Goal: Task Accomplishment & Management: Complete application form

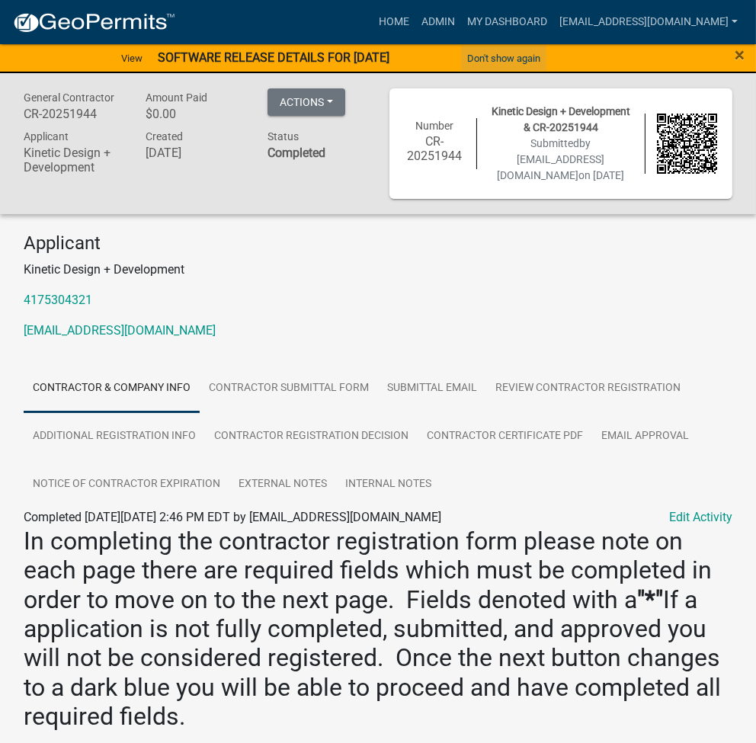
click at [503, 65] on button "Don't show again" at bounding box center [503, 58] width 85 height 25
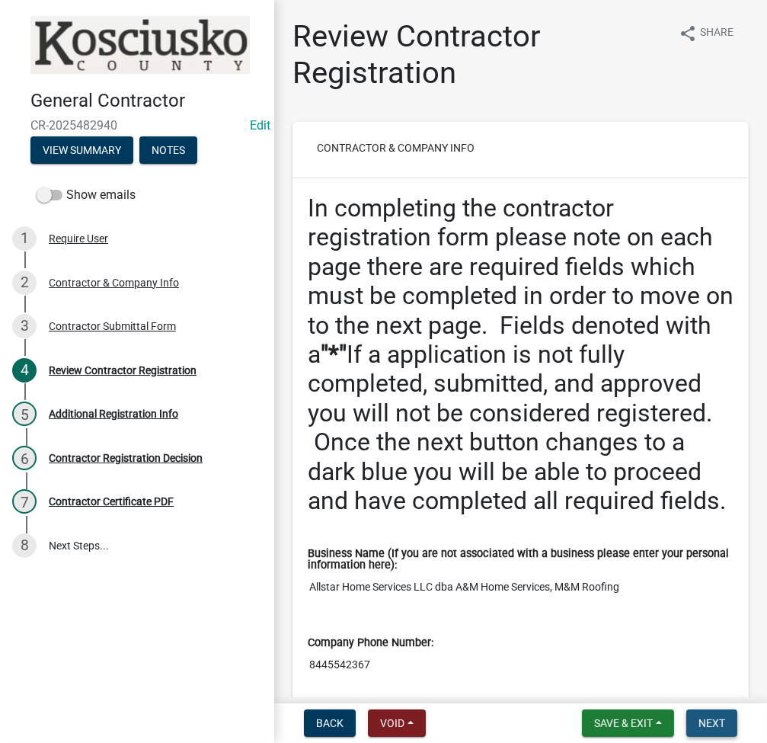
click at [698, 720] on span "Next" at bounding box center [711, 723] width 27 height 12
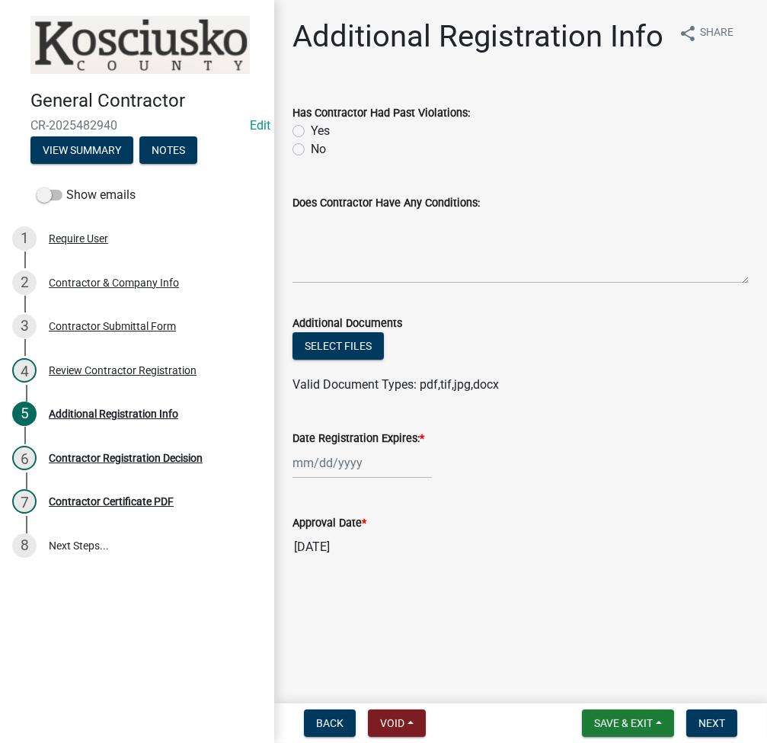
click at [311, 147] on label "No" at bounding box center [318, 149] width 15 height 18
click at [311, 147] on input "No" at bounding box center [316, 145] width 10 height 10
radio input "true"
click at [333, 456] on div at bounding box center [361, 462] width 139 height 31
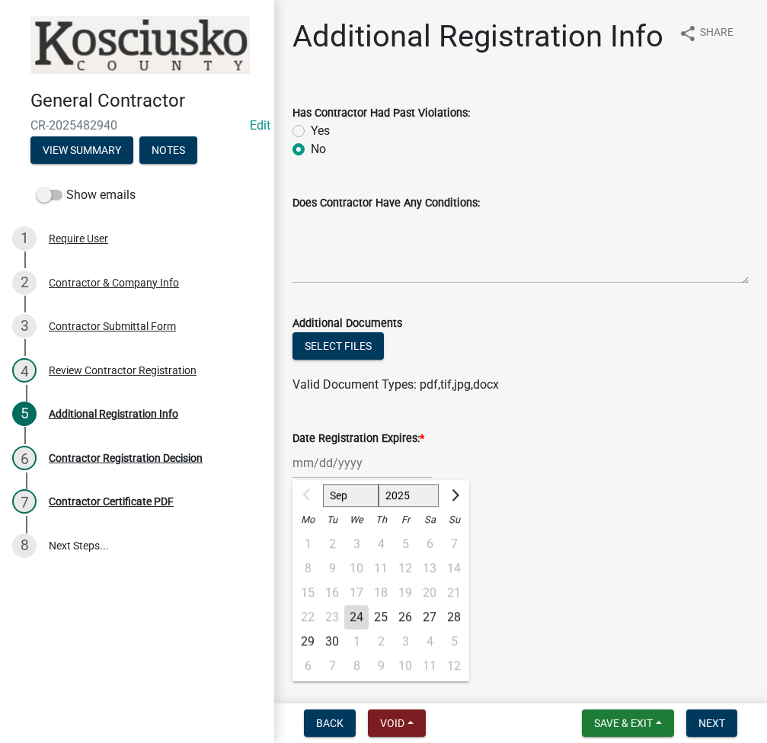
click at [404, 495] on select "2025 2026 2027 2028 2029 2030 2031 2032 2033 2034 2035 2036 2037 2038 2039 2040…" at bounding box center [409, 495] width 61 height 23
select select "2026"
click at [379, 484] on select "2025 2026 2027 2028 2029 2030 2031 2032 2033 2034 2035 2036 2037 2038 2039 2040…" at bounding box center [409, 495] width 61 height 23
click at [395, 613] on div "25" at bounding box center [405, 617] width 24 height 24
type input "[DATE]"
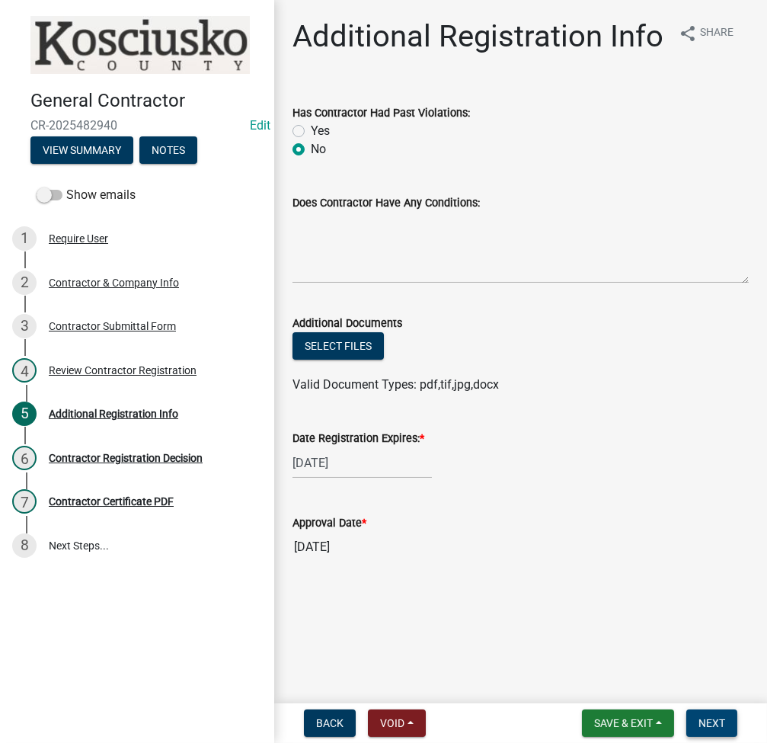
click at [727, 721] on button "Next" at bounding box center [711, 722] width 51 height 27
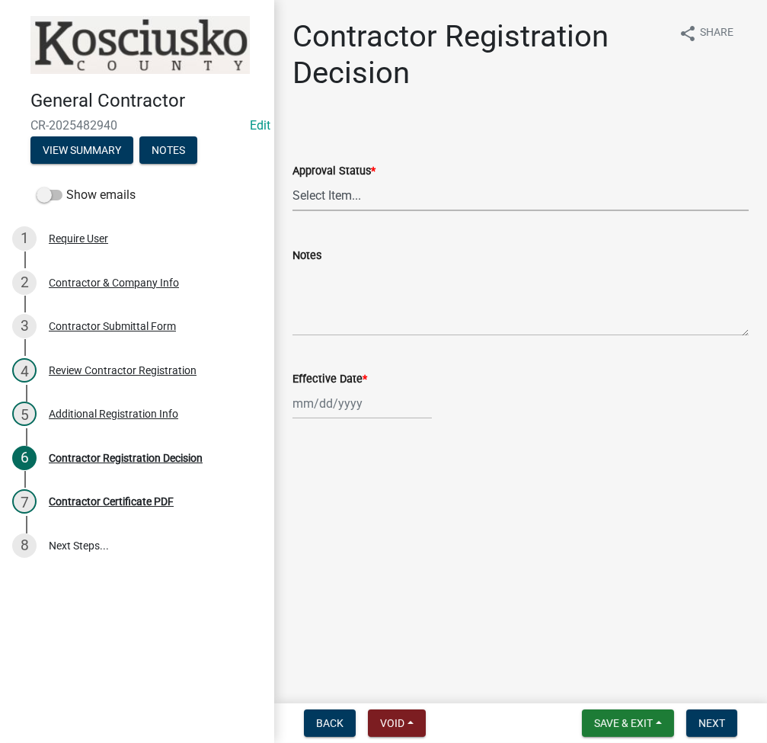
click at [331, 195] on select "Select Item... Approved Denied" at bounding box center [520, 195] width 456 height 31
click at [292, 180] on select "Select Item... Approved Denied" at bounding box center [520, 195] width 456 height 31
select select "8e4351d7-4ebf-4714-a7c9-c8187f00e083"
click at [315, 403] on div at bounding box center [361, 403] width 139 height 31
select select "9"
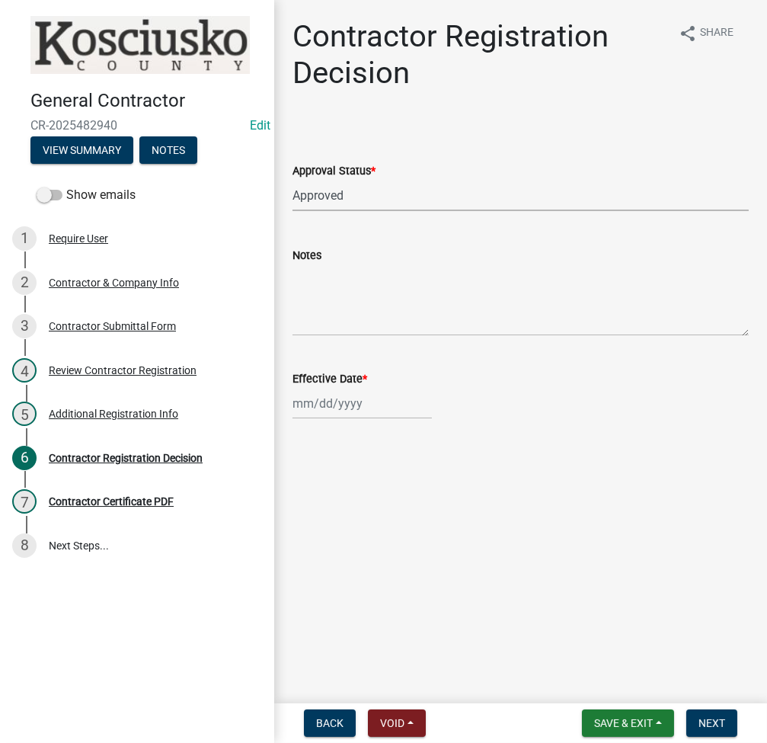
select select "2025"
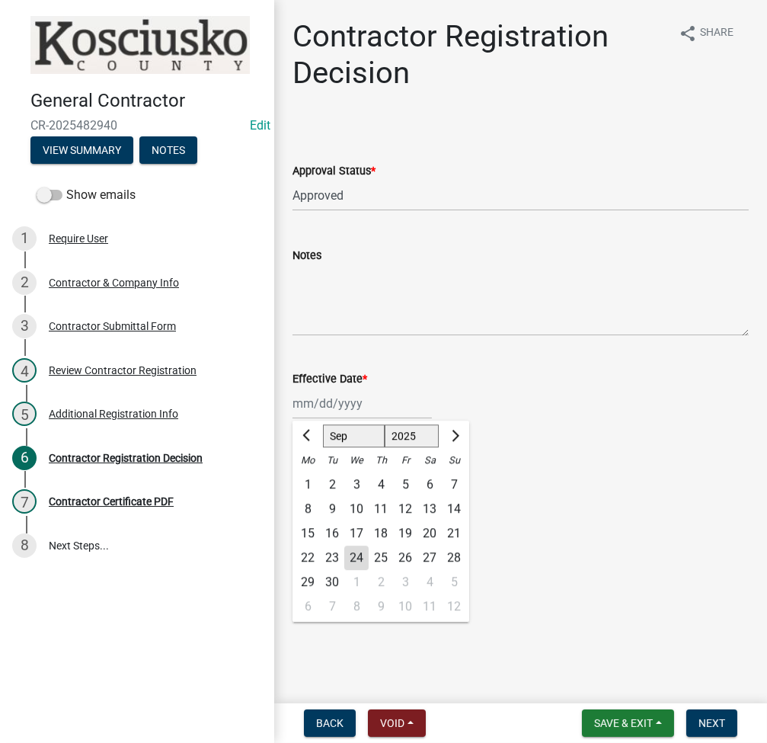
click at [361, 562] on div "24" at bounding box center [356, 557] width 24 height 24
type input "[DATE]"
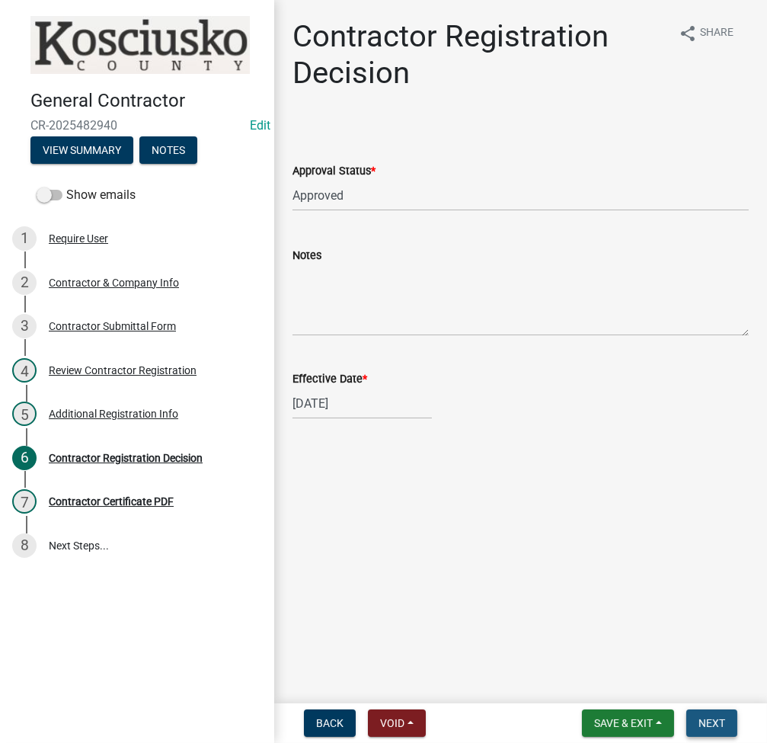
click at [702, 712] on button "Next" at bounding box center [711, 722] width 51 height 27
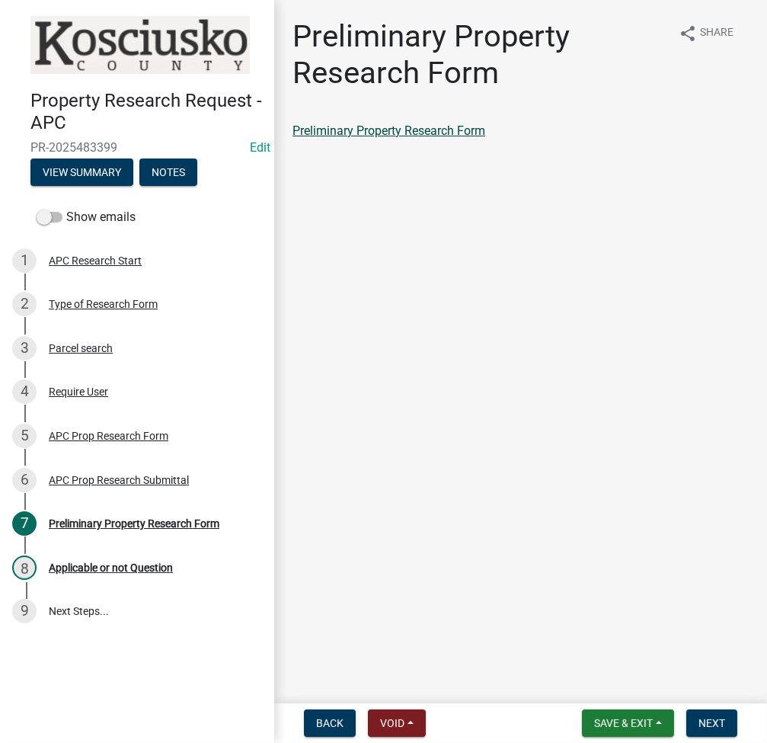
click at [446, 129] on link "Preliminary Property Research Form" at bounding box center [388, 130] width 193 height 14
click at [716, 727] on span "Next" at bounding box center [711, 723] width 27 height 12
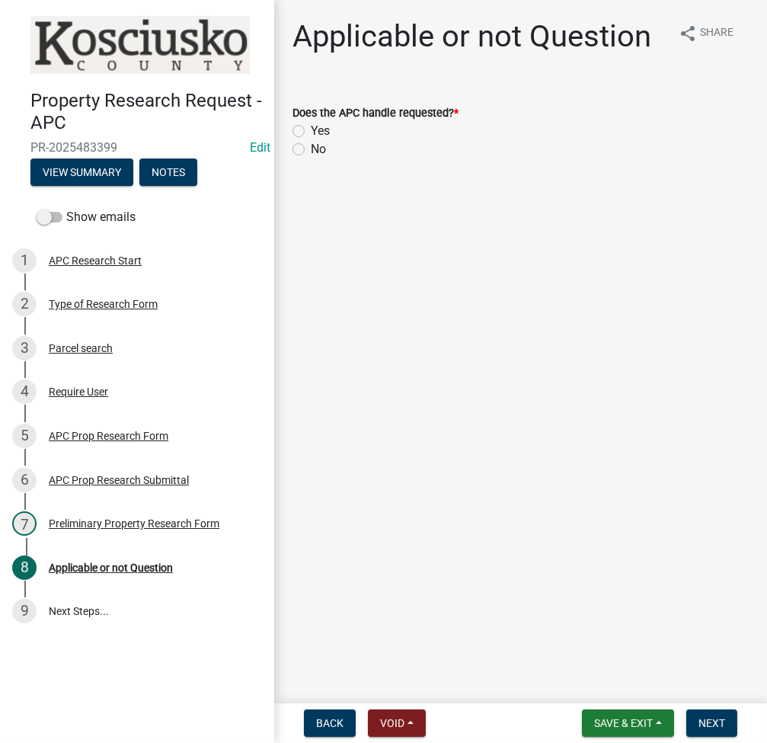
click at [311, 133] on label "Yes" at bounding box center [320, 131] width 19 height 18
click at [311, 132] on input "Yes" at bounding box center [316, 127] width 10 height 10
radio input "true"
click at [710, 712] on button "Next" at bounding box center [711, 722] width 51 height 27
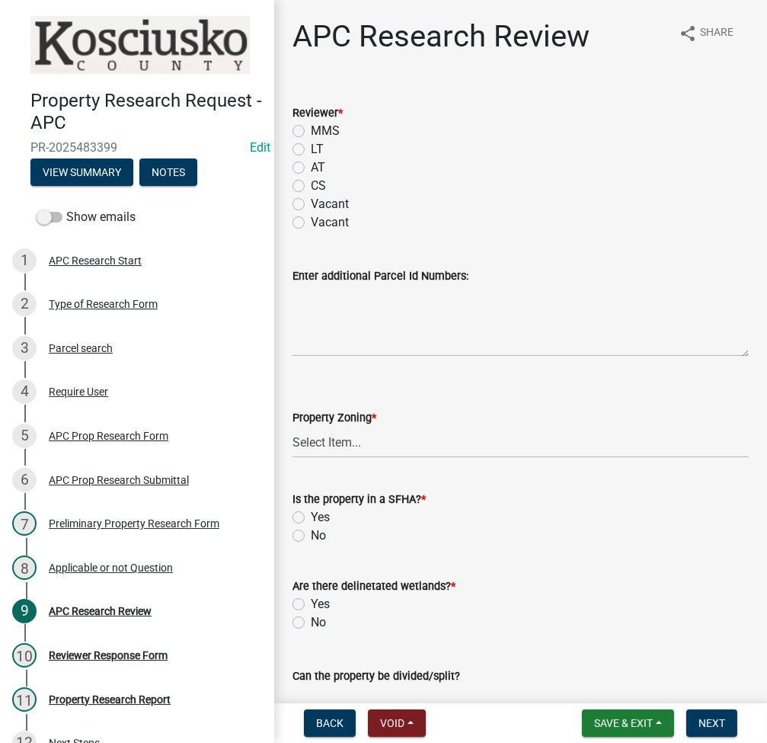
click at [311, 152] on label "LT" at bounding box center [317, 149] width 13 height 18
click at [311, 150] on input "LT" at bounding box center [316, 145] width 10 height 10
radio input "true"
click at [346, 439] on select "Select Item... Agricultural Agricultural 2 Residential Commercial Industrial 1 …" at bounding box center [520, 441] width 456 height 31
click at [292, 426] on select "Select Item... Agricultural Agricultural 2 Residential Commercial Industrial 1 …" at bounding box center [520, 441] width 456 height 31
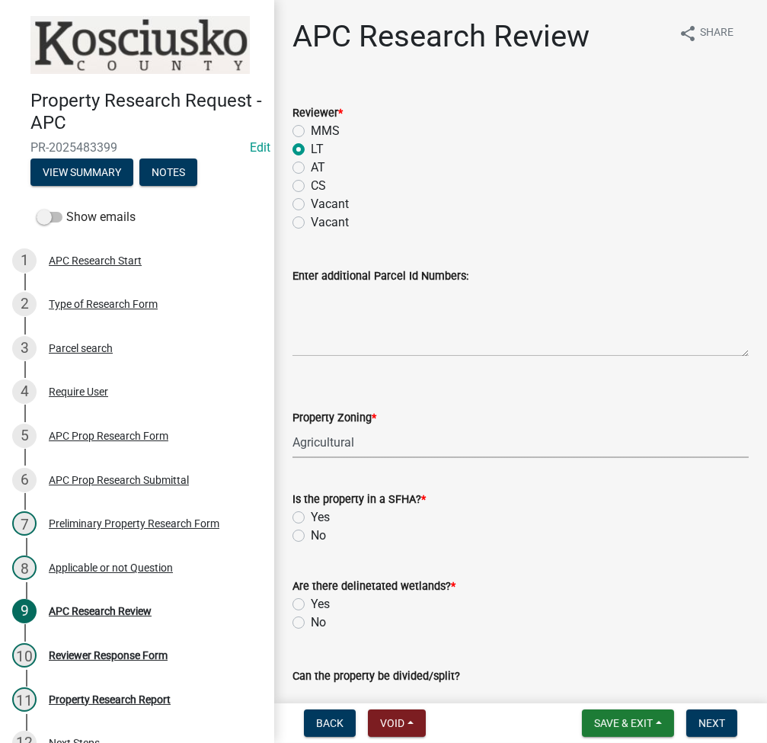
select select "fa378ffa-5b76-4540-9014-3a35c1b5764a"
click at [311, 539] on label "No" at bounding box center [318, 535] width 15 height 18
click at [311, 536] on input "No" at bounding box center [316, 531] width 10 height 10
radio input "true"
click at [311, 621] on label "No" at bounding box center [318, 622] width 15 height 18
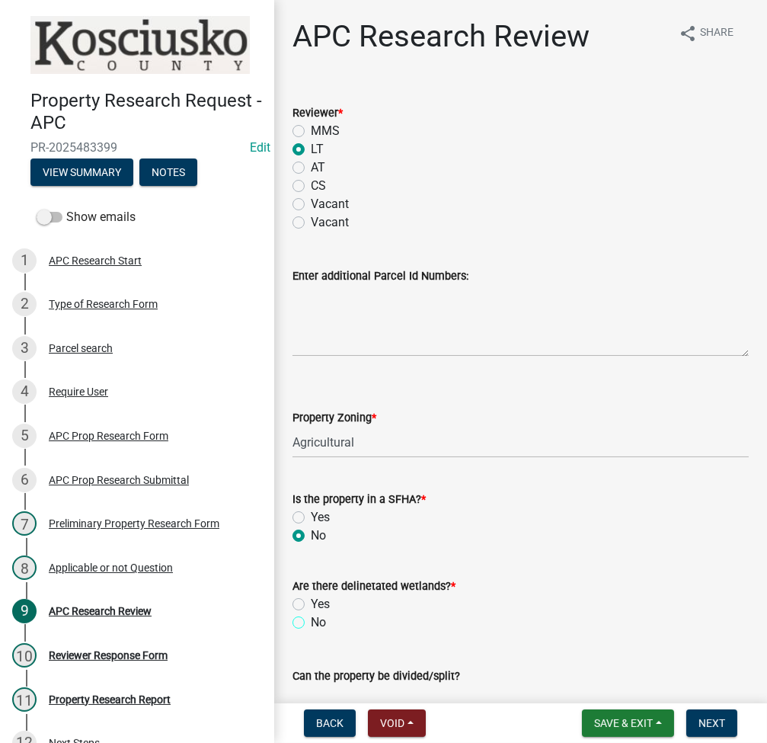
click at [311, 621] on input "No" at bounding box center [316, 618] width 10 height 10
radio input "true"
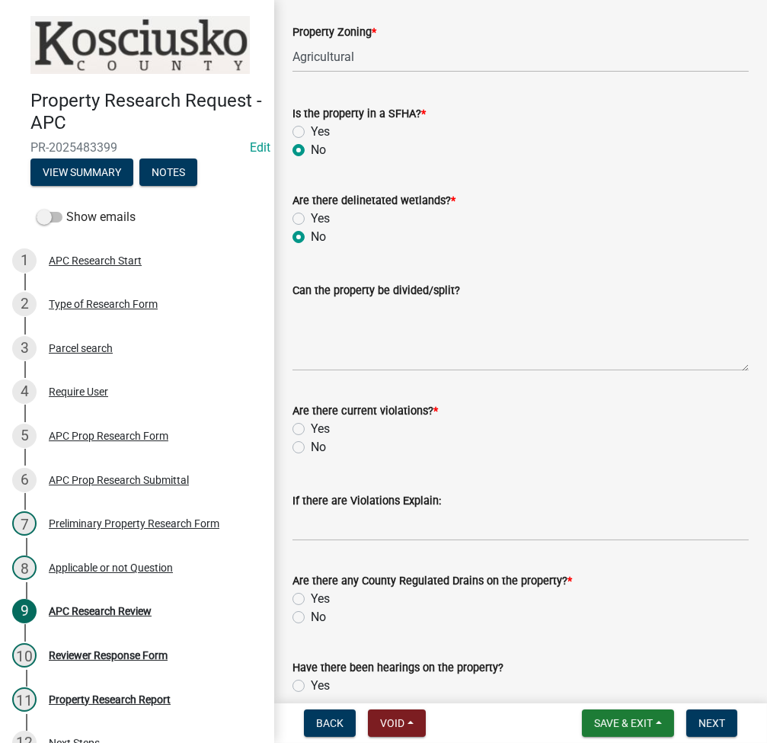
scroll to position [406, 0]
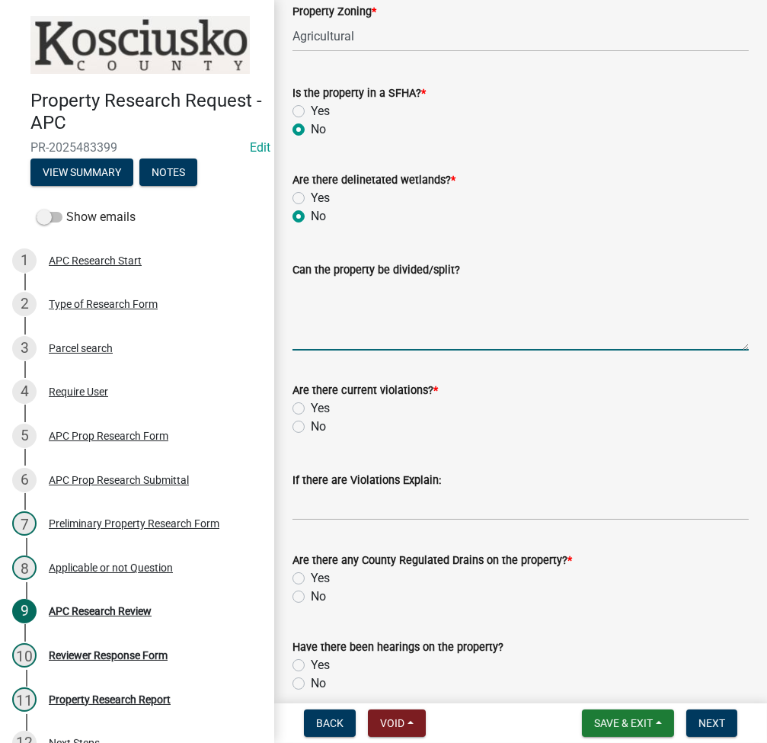
click at [473, 310] on textarea "Can the property be divided/split?" at bounding box center [520, 315] width 456 height 72
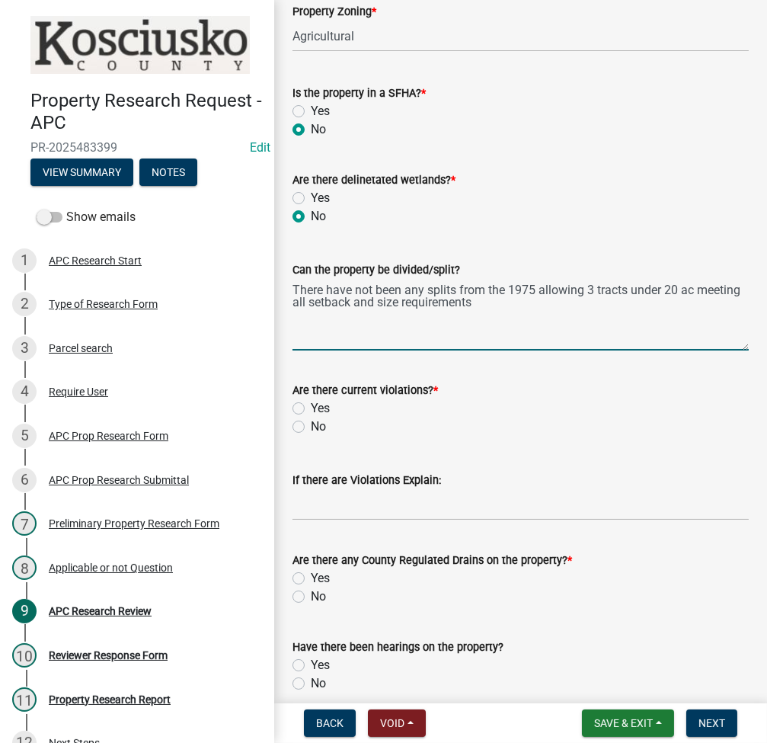
type textarea "There have not been any splits from the 1975 allowing 3 tracts under 20 ac meet…"
click at [311, 427] on label "No" at bounding box center [318, 426] width 15 height 18
click at [311, 427] on input "No" at bounding box center [316, 422] width 10 height 10
radio input "true"
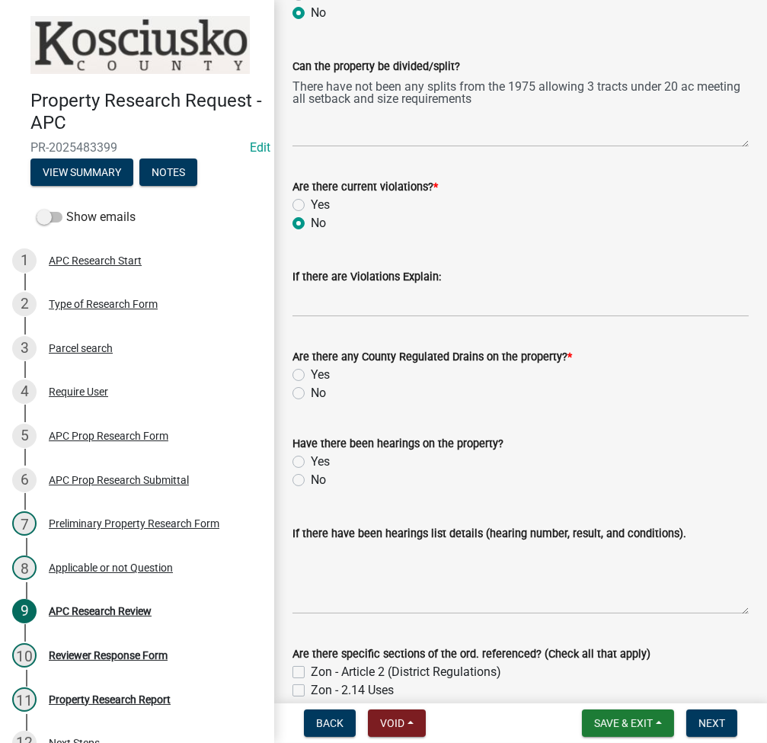
click at [311, 391] on label "No" at bounding box center [318, 393] width 15 height 18
click at [311, 391] on input "No" at bounding box center [316, 389] width 10 height 10
radio input "true"
click at [311, 478] on label "No" at bounding box center [318, 480] width 15 height 18
click at [311, 478] on input "No" at bounding box center [316, 476] width 10 height 10
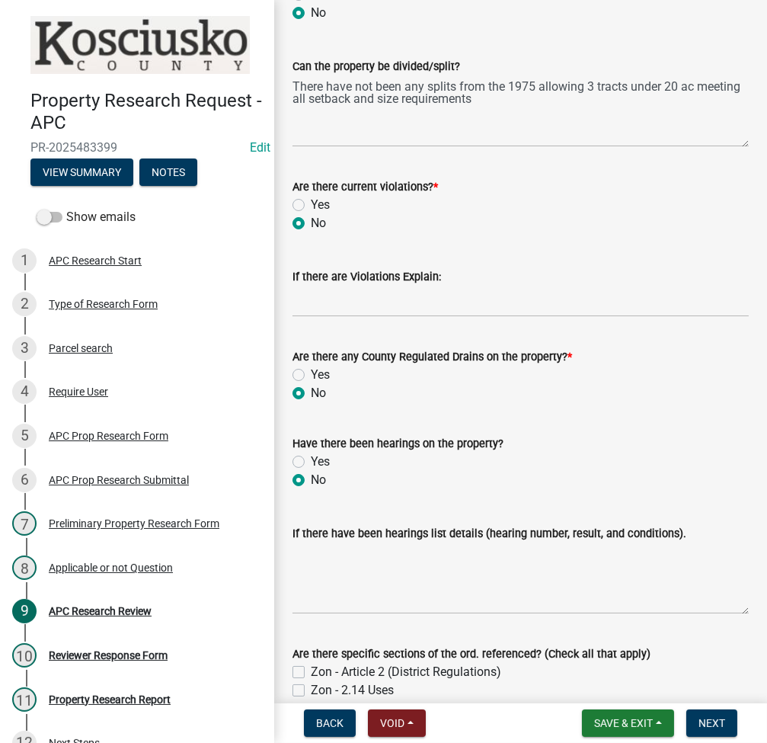
radio input "true"
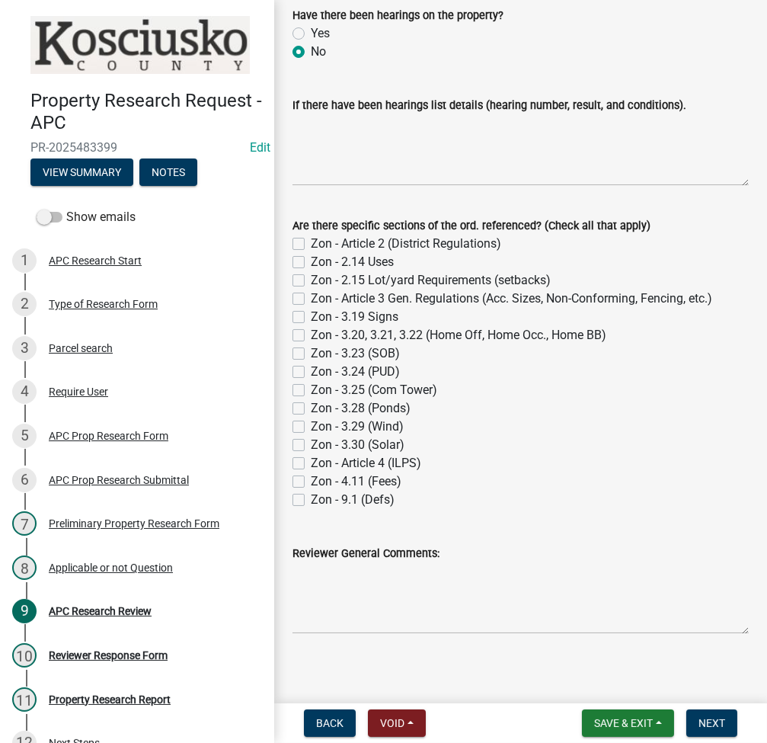
scroll to position [1044, 0]
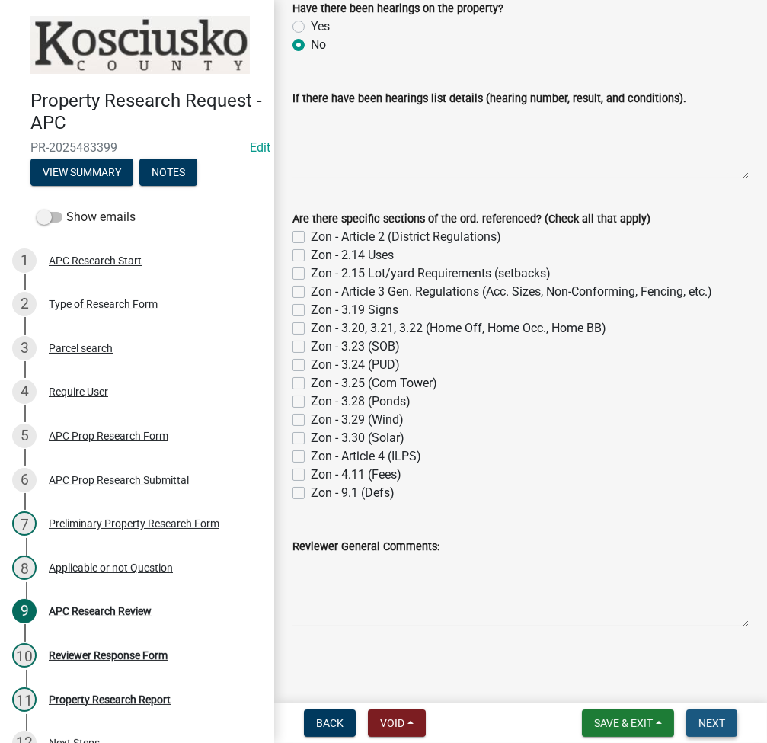
click at [724, 734] on button "Next" at bounding box center [711, 722] width 51 height 27
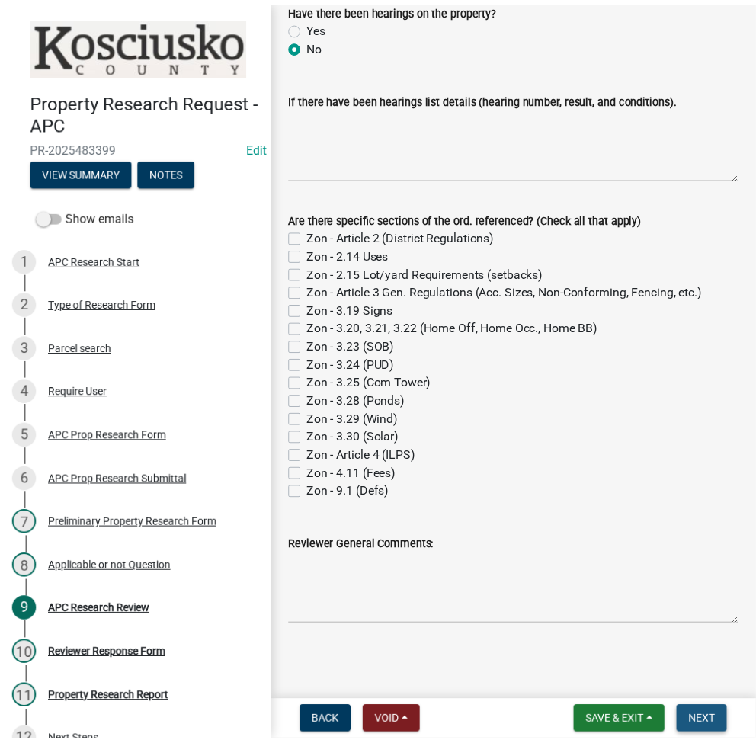
scroll to position [0, 0]
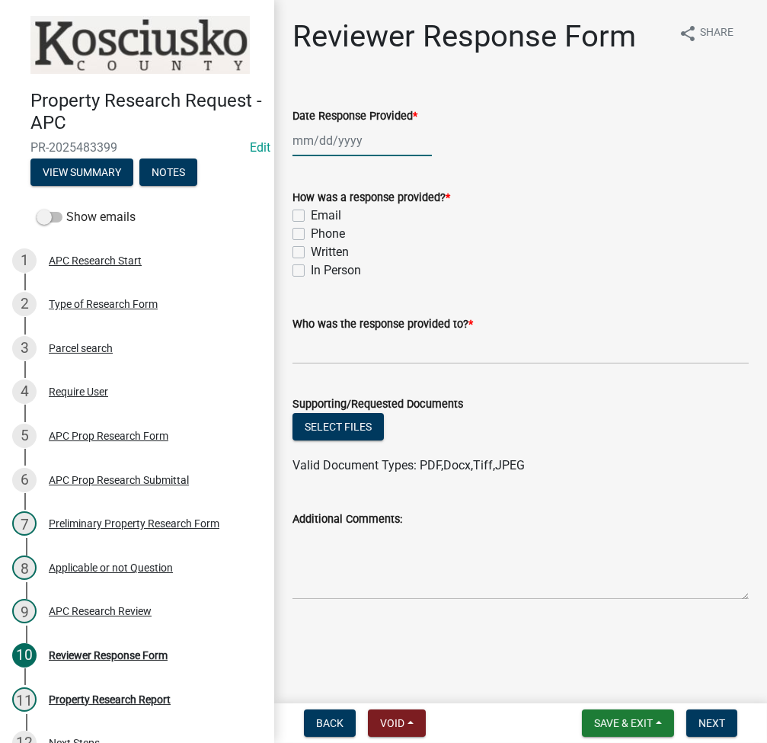
click at [305, 139] on div at bounding box center [361, 140] width 139 height 31
select select "9"
select select "2025"
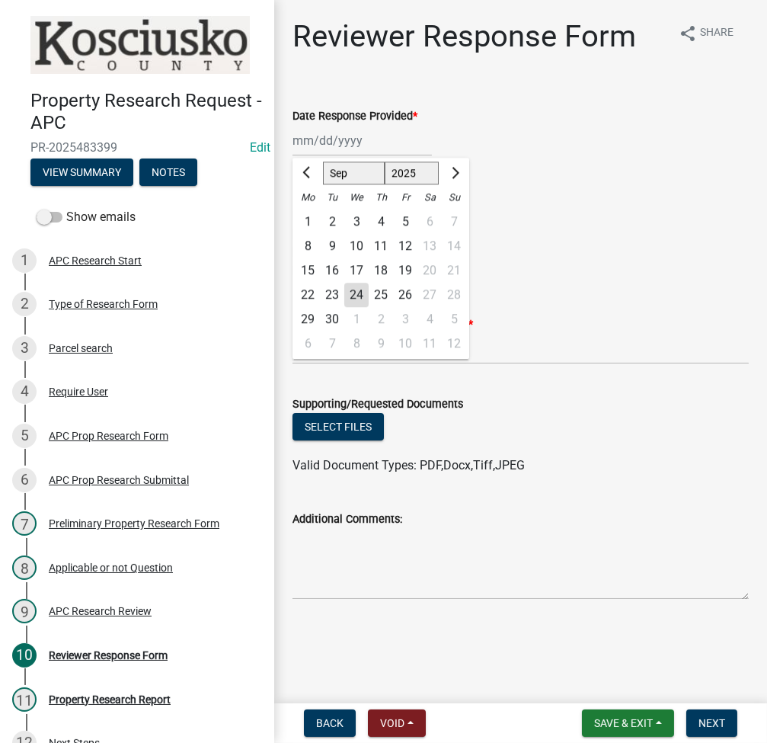
click at [366, 297] on div "24" at bounding box center [356, 295] width 24 height 24
type input "[DATE]"
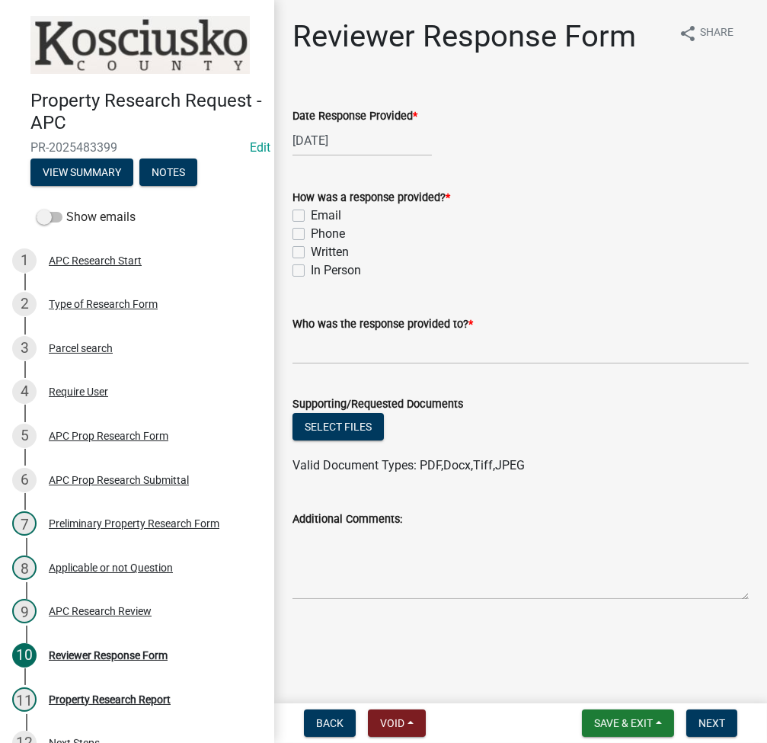
click at [291, 212] on div "How was a response provided? * Email Phone Written In Person" at bounding box center [520, 225] width 479 height 110
click at [311, 210] on label "Email" at bounding box center [326, 215] width 30 height 18
click at [311, 210] on input "Email" at bounding box center [316, 211] width 10 height 10
checkbox input "true"
checkbox input "false"
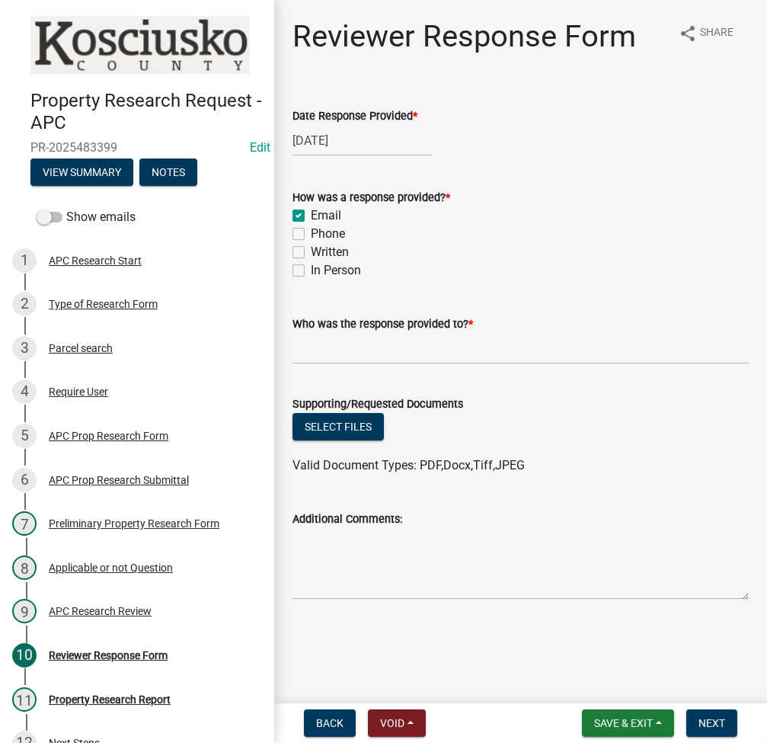
checkbox input "false"
click at [335, 348] on input "Who was the response provided to? *" at bounding box center [520, 348] width 456 height 31
type input "Fabiola"
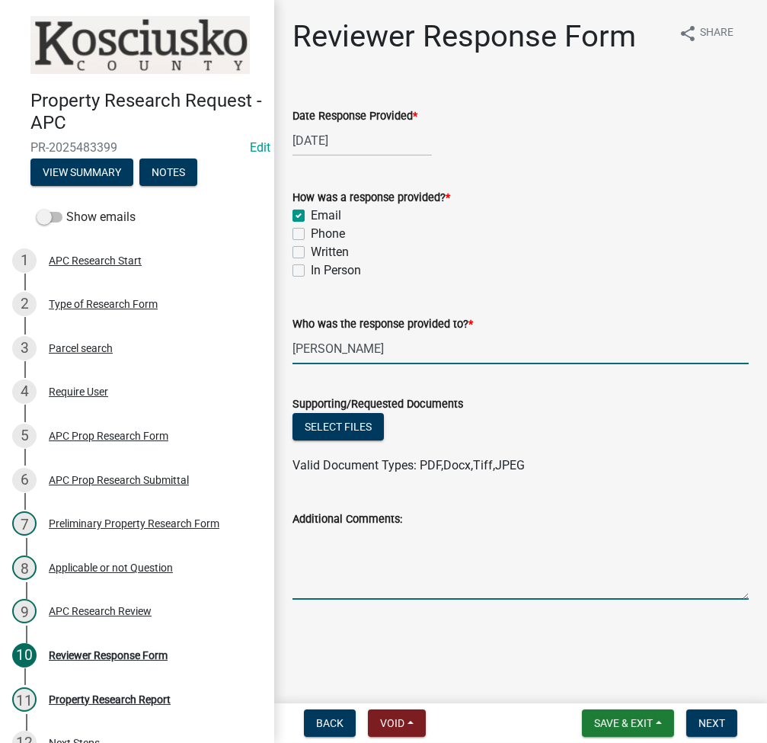
click at [372, 590] on textarea "Additional Comments:" at bounding box center [520, 564] width 456 height 72
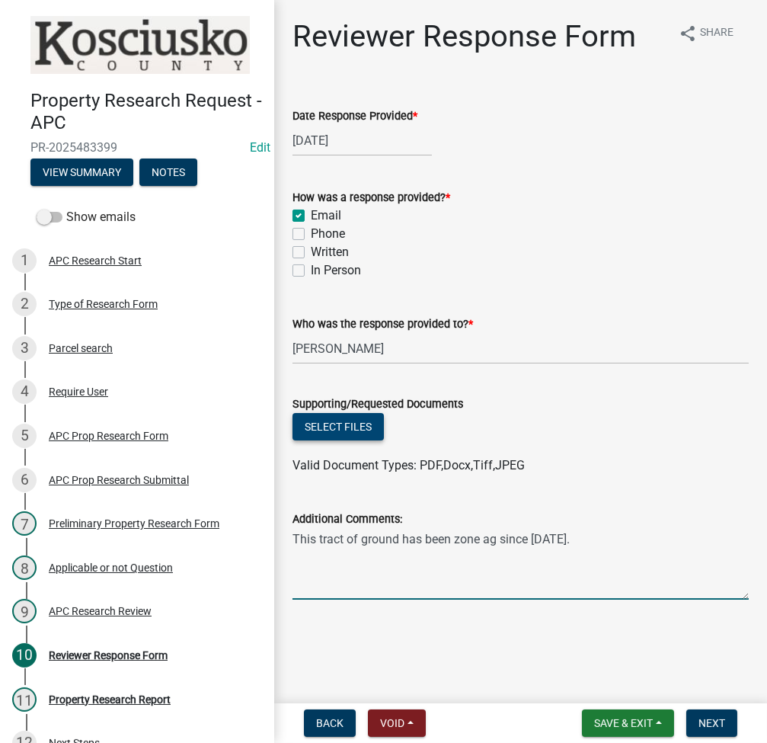
type textarea "This tract of ground has been zone ag since 3/1/75."
click at [350, 434] on button "Select files" at bounding box center [337, 426] width 91 height 27
click at [336, 418] on button "Select files" at bounding box center [337, 426] width 91 height 27
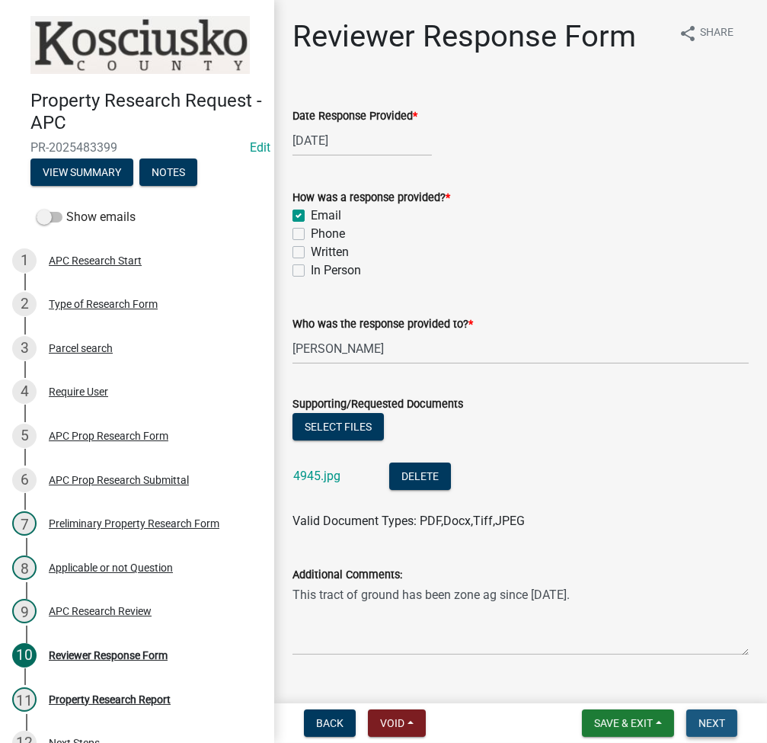
click at [717, 720] on span "Next" at bounding box center [711, 723] width 27 height 12
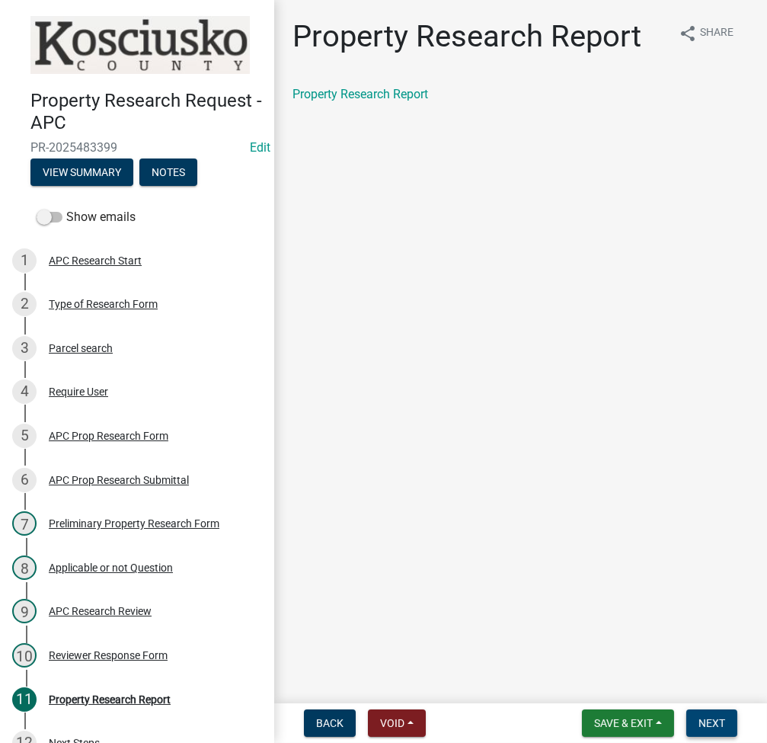
click at [711, 724] on span "Next" at bounding box center [711, 723] width 27 height 12
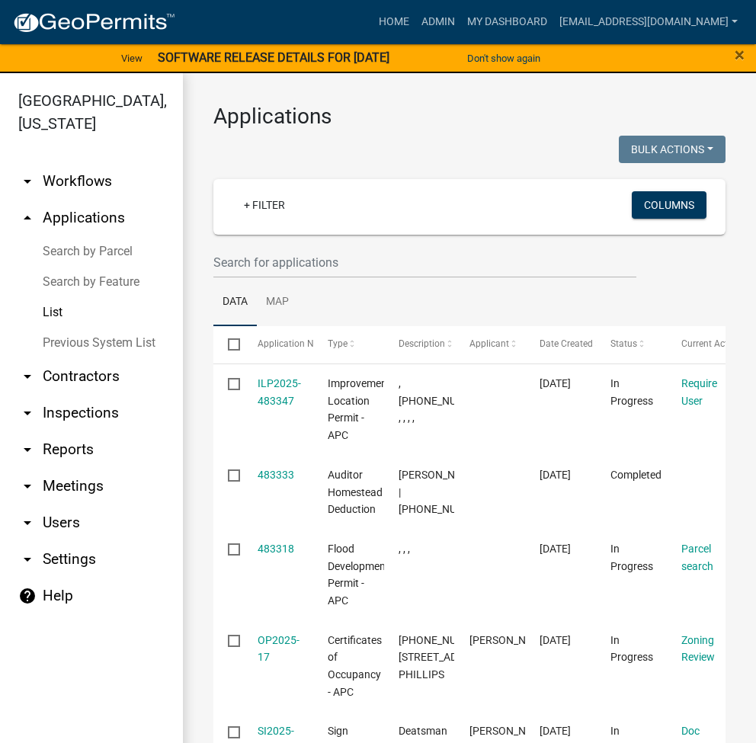
select select "2: 50"
click at [507, 53] on button "Don't show again" at bounding box center [503, 58] width 85 height 25
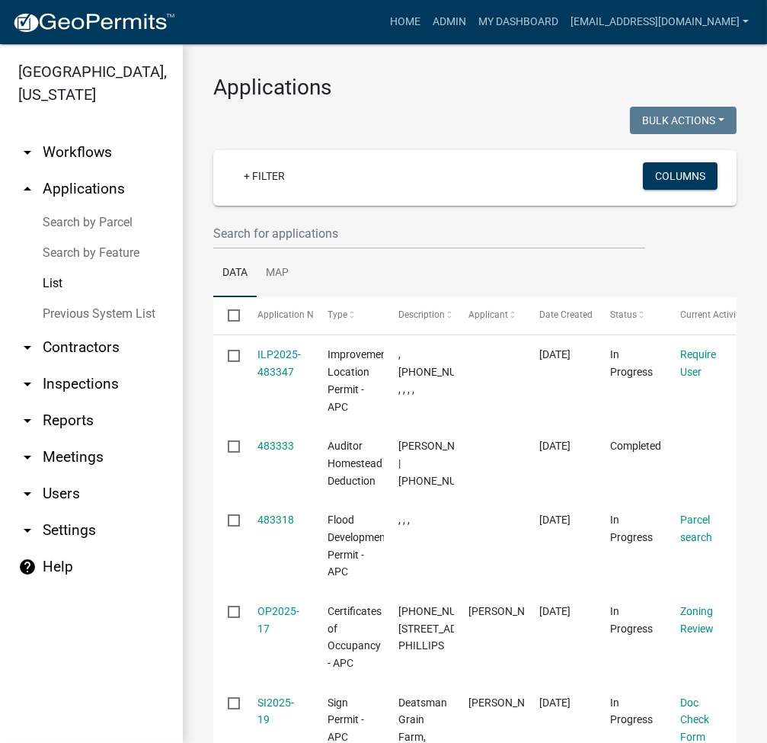
click at [114, 222] on link "Search by Parcel" at bounding box center [91, 222] width 183 height 30
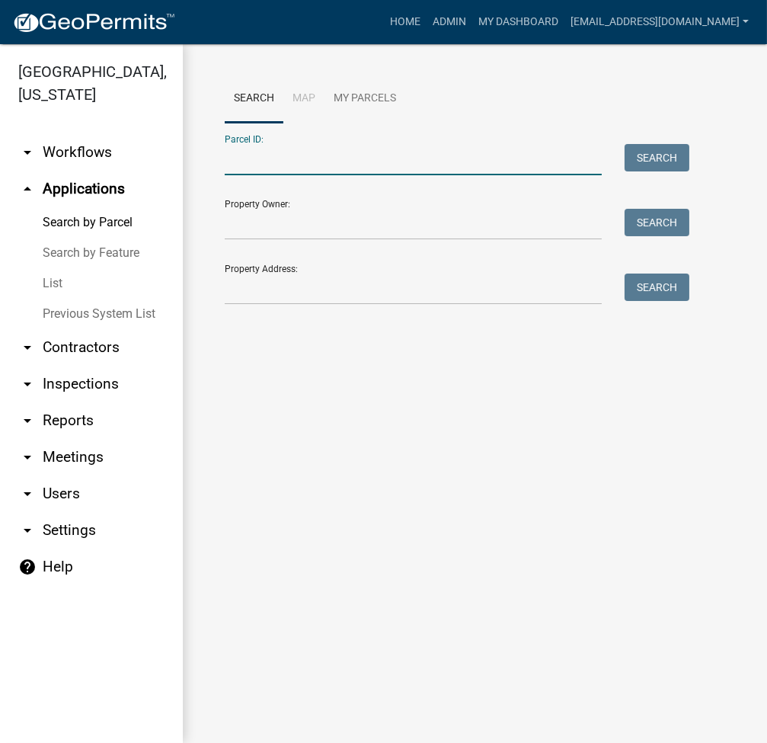
click at [378, 153] on input "Parcel ID:" at bounding box center [413, 159] width 377 height 31
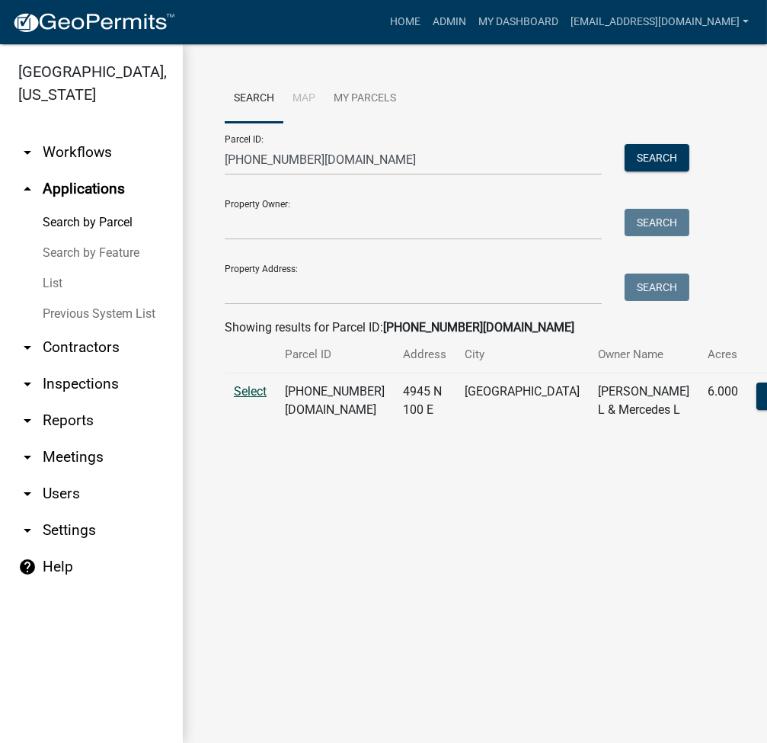
click at [251, 390] on span "Select" at bounding box center [250, 391] width 33 height 14
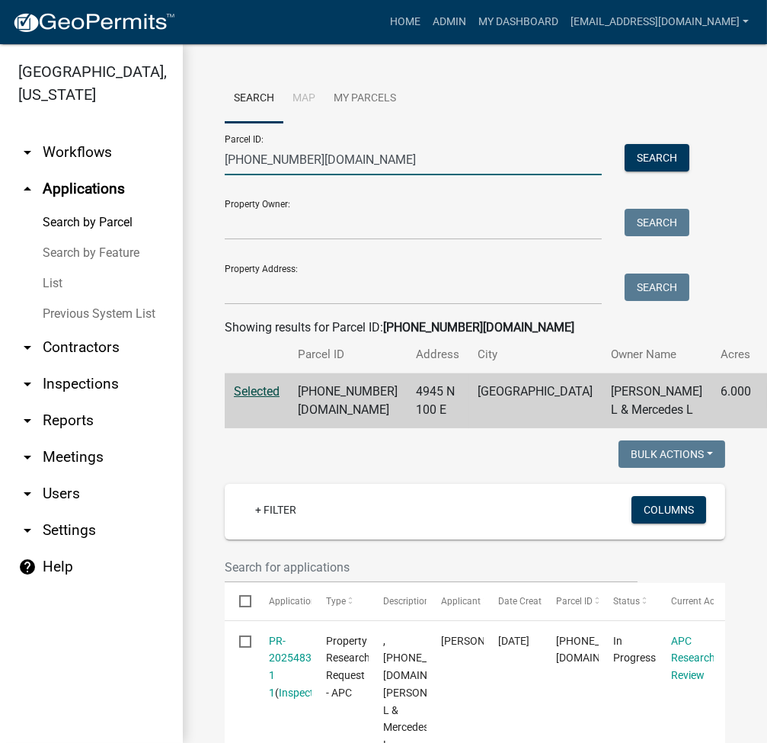
click at [260, 158] on input "029-081-006.ad" at bounding box center [413, 159] width 377 height 31
paste input "13-153-002.A"
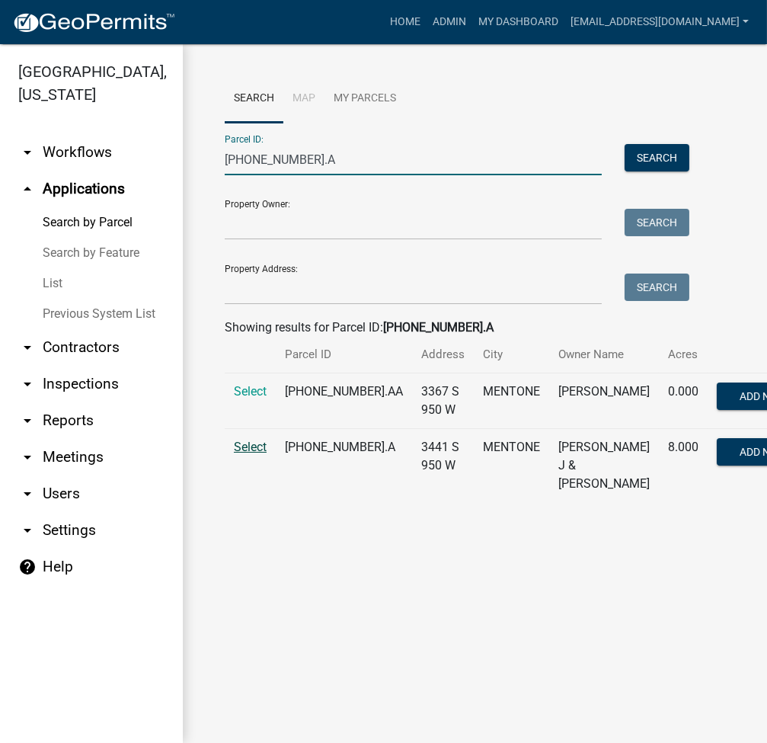
type input "013-153-002.A"
click at [253, 454] on span "Select" at bounding box center [250, 446] width 33 height 14
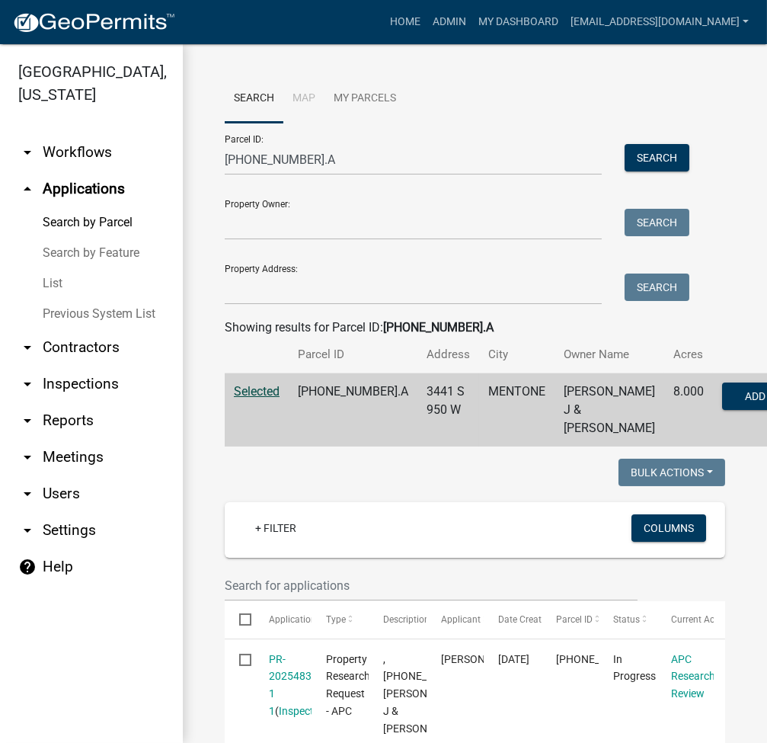
scroll to position [663, 0]
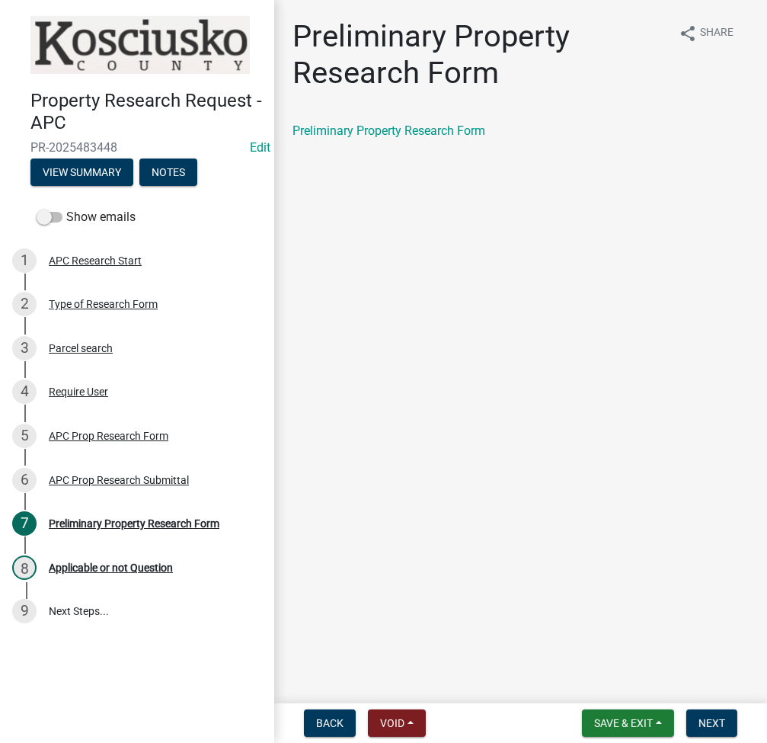
click at [417, 122] on div "Preliminary Property Research Form" at bounding box center [520, 131] width 456 height 18
click at [388, 135] on link "Preliminary Property Research Form" at bounding box center [388, 130] width 193 height 14
click at [704, 723] on span "Next" at bounding box center [711, 723] width 27 height 12
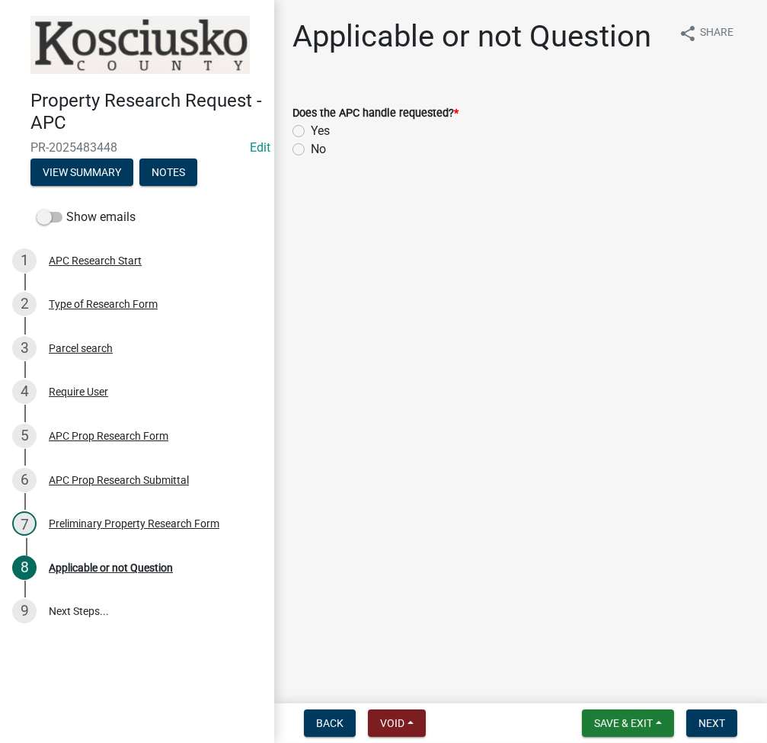
click at [311, 128] on label "Yes" at bounding box center [320, 131] width 19 height 18
click at [311, 128] on input "Yes" at bounding box center [316, 127] width 10 height 10
radio input "true"
click at [722, 717] on span "Next" at bounding box center [711, 723] width 27 height 12
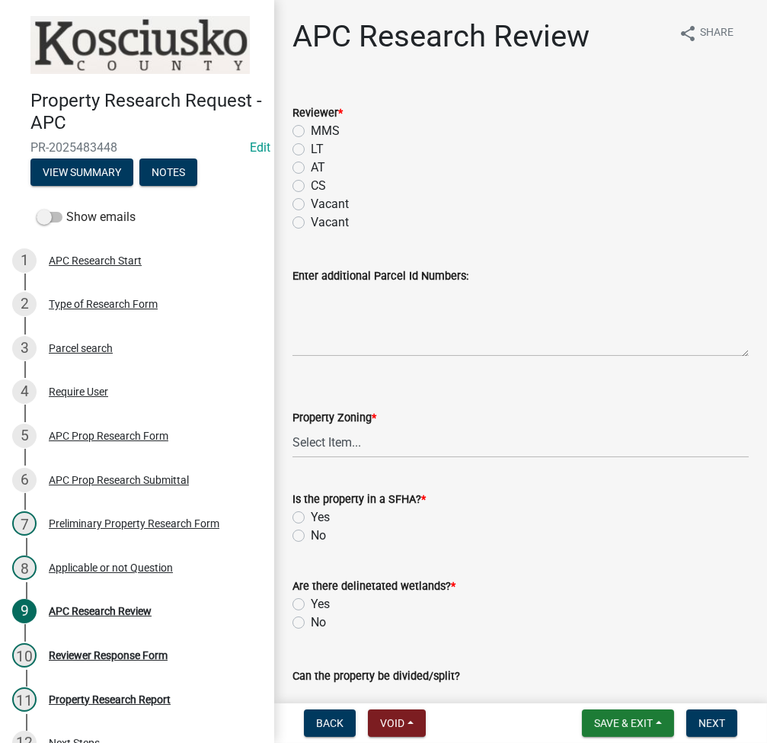
click at [311, 147] on label "LT" at bounding box center [317, 149] width 13 height 18
click at [311, 147] on input "LT" at bounding box center [316, 145] width 10 height 10
radio input "true"
click at [330, 442] on select "Select Item... Agricultural Agricultural 2 Residential Commercial Industrial 1 …" at bounding box center [520, 441] width 456 height 31
click at [292, 426] on select "Select Item... Agricultural Agricultural 2 Residential Commercial Industrial 1 …" at bounding box center [520, 441] width 456 height 31
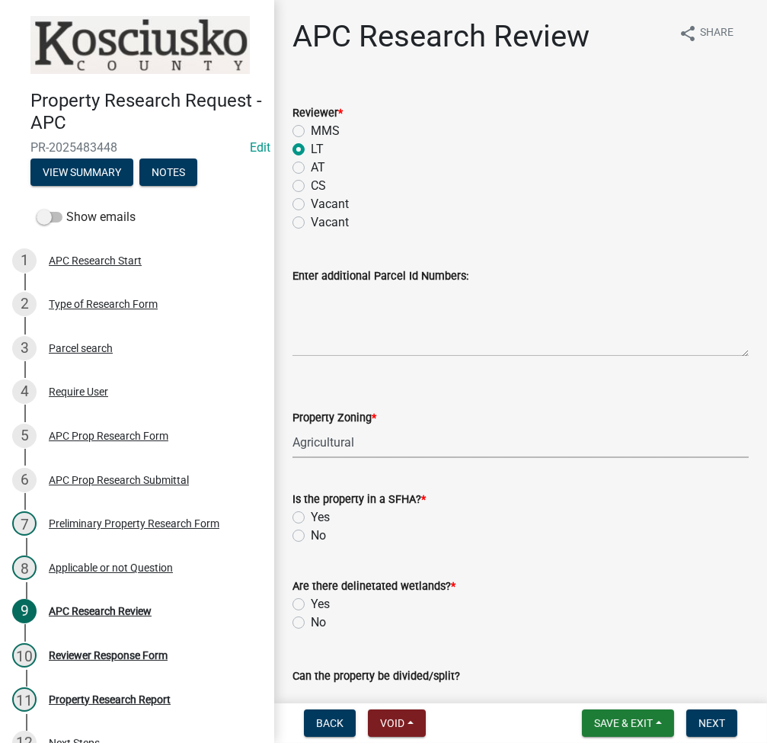
select select "fa378ffa-5b76-4540-9014-3a35c1b5764a"
click at [311, 532] on label "No" at bounding box center [318, 535] width 15 height 18
click at [311, 532] on input "No" at bounding box center [316, 531] width 10 height 10
radio input "true"
click at [311, 622] on label "No" at bounding box center [318, 622] width 15 height 18
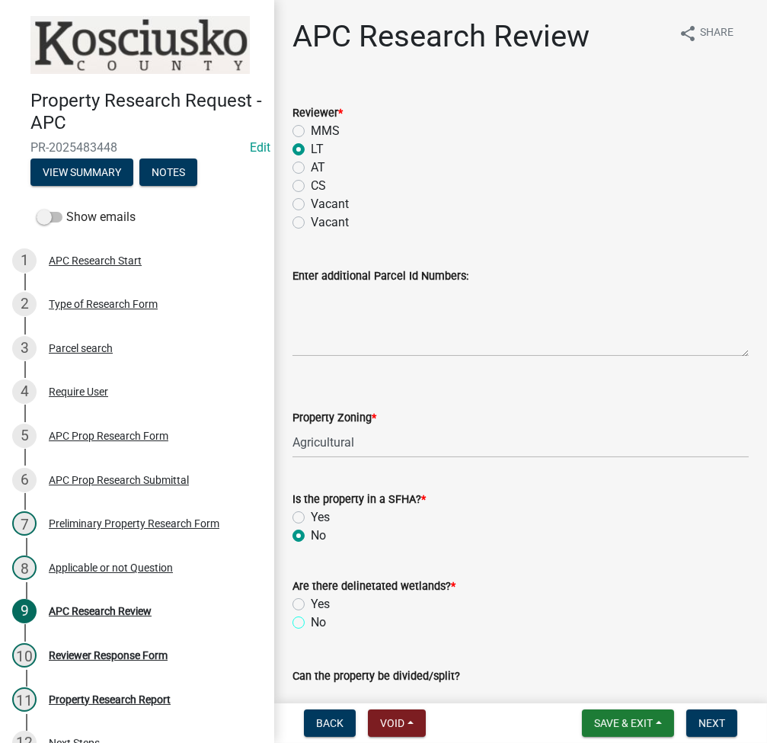
click at [311, 622] on input "No" at bounding box center [316, 618] width 10 height 10
radio input "true"
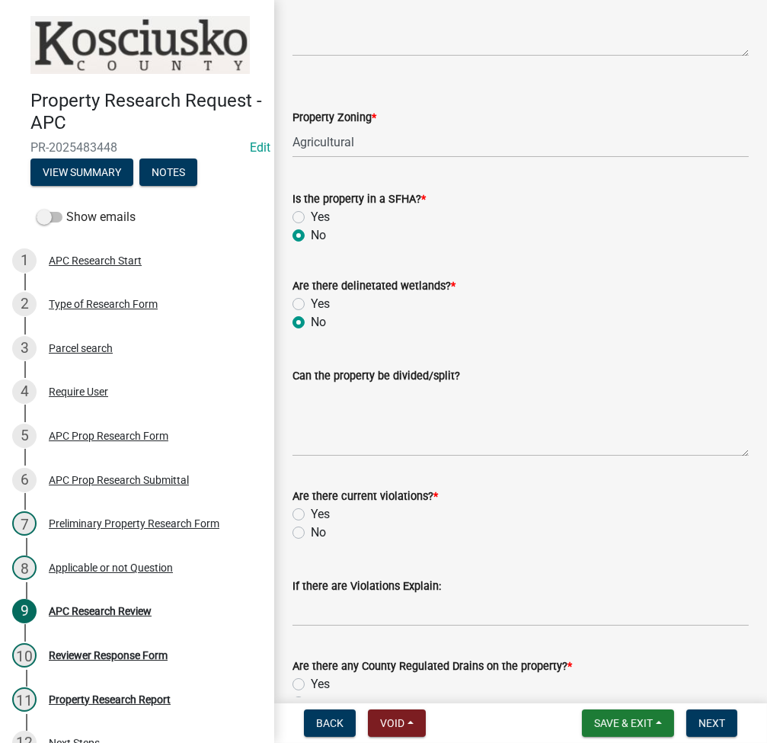
scroll to position [406, 0]
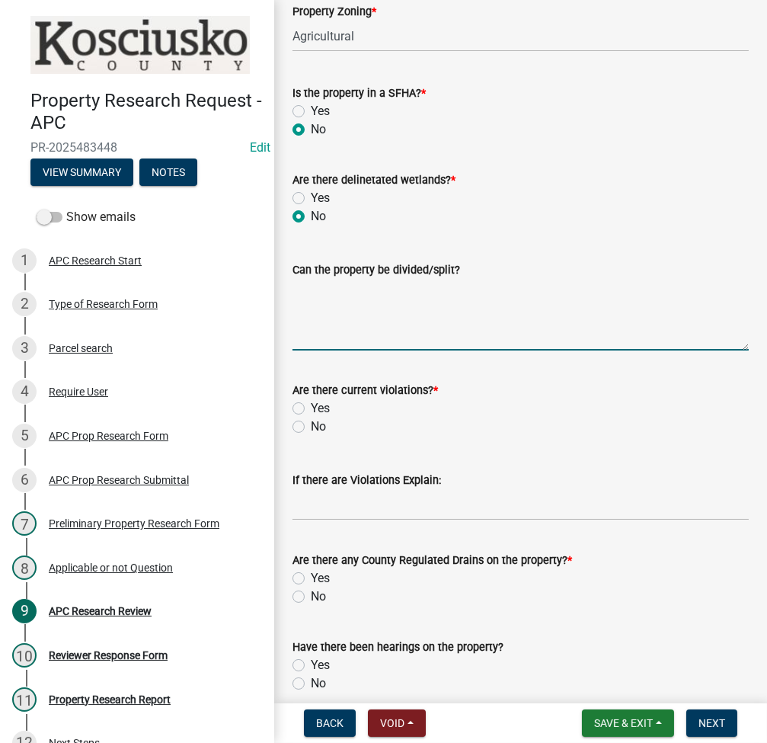
click at [414, 291] on textarea "Can the property be divided/split?" at bounding box center [520, 315] width 456 height 72
type textarea "T"
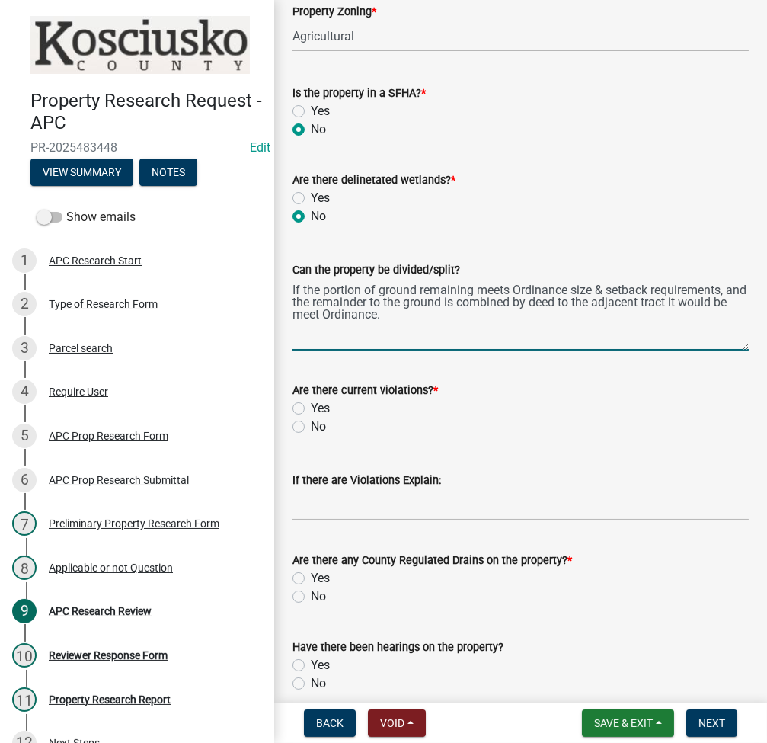
type textarea "If the portion of ground remaining meets Ordinance size & setback requirements,…"
click at [311, 429] on label "No" at bounding box center [318, 426] width 15 height 18
click at [311, 427] on input "No" at bounding box center [316, 422] width 10 height 10
radio input "true"
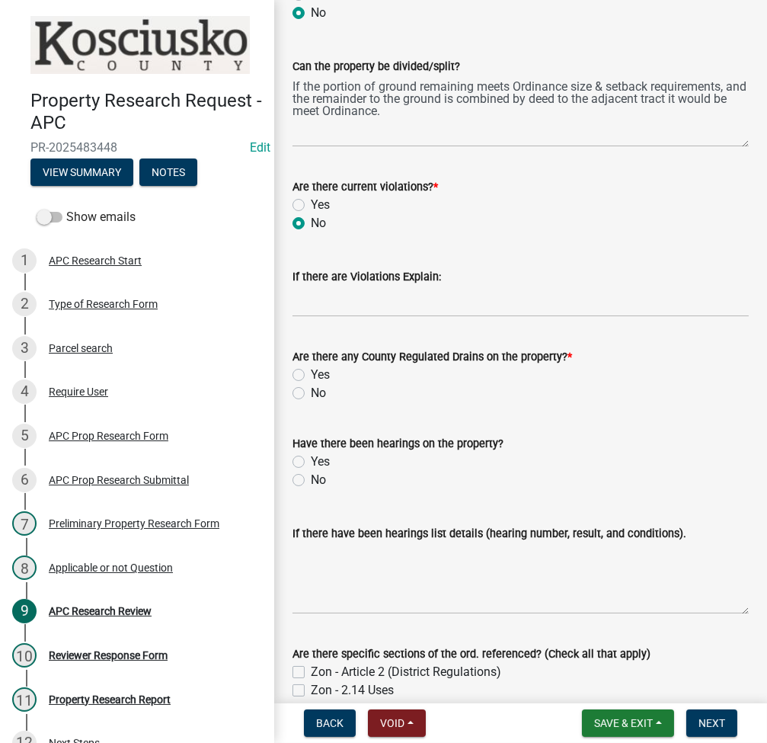
click at [311, 395] on label "No" at bounding box center [318, 393] width 15 height 18
click at [311, 394] on input "No" at bounding box center [316, 389] width 10 height 10
radio input "true"
click at [311, 480] on label "No" at bounding box center [318, 480] width 15 height 18
click at [311, 480] on input "No" at bounding box center [316, 476] width 10 height 10
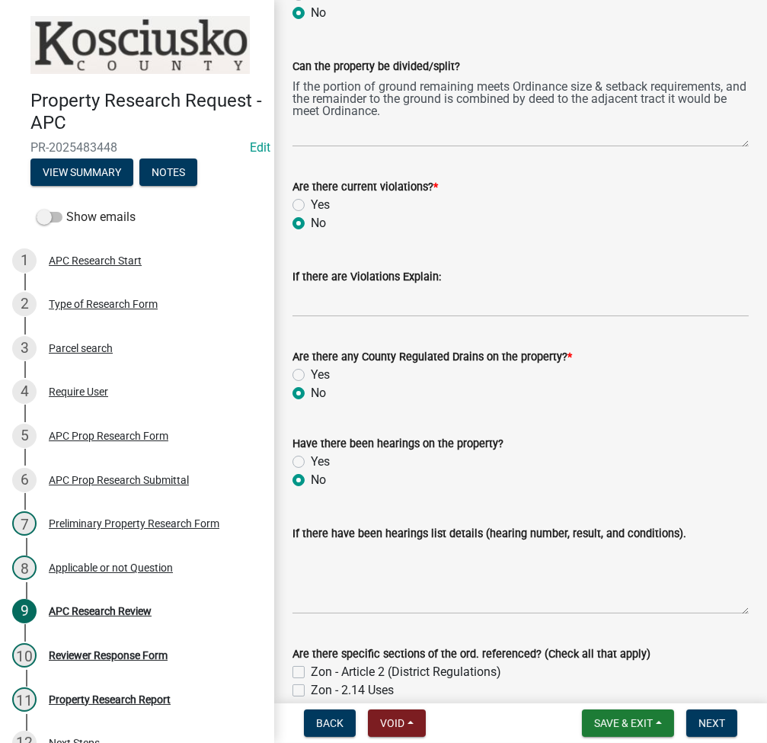
radio input "true"
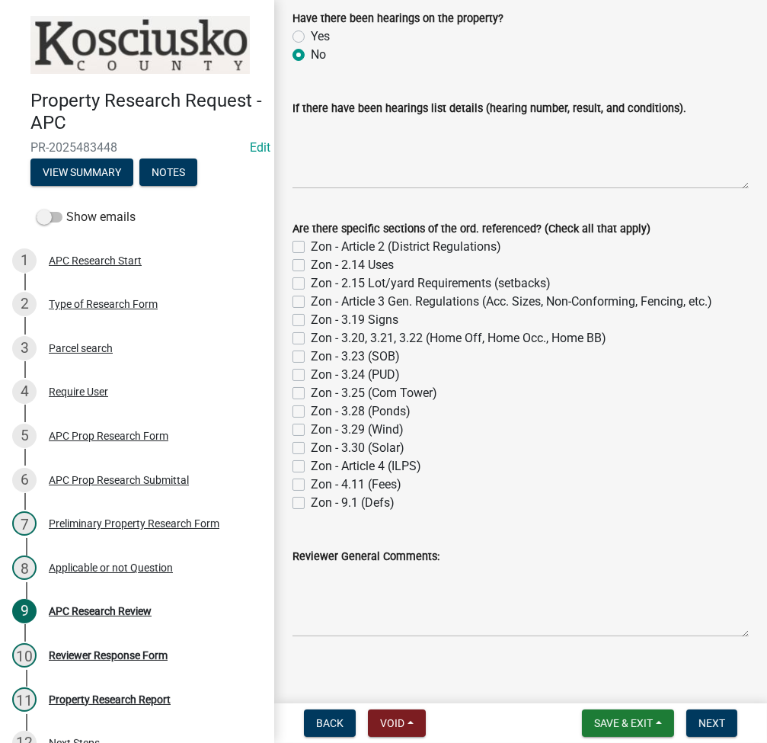
scroll to position [1044, 0]
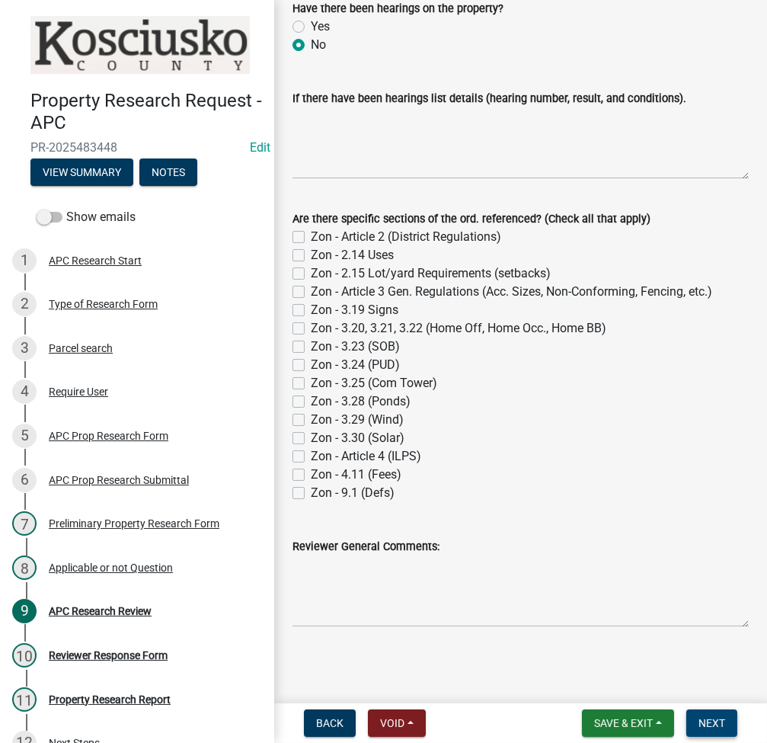
click at [714, 720] on span "Next" at bounding box center [711, 723] width 27 height 12
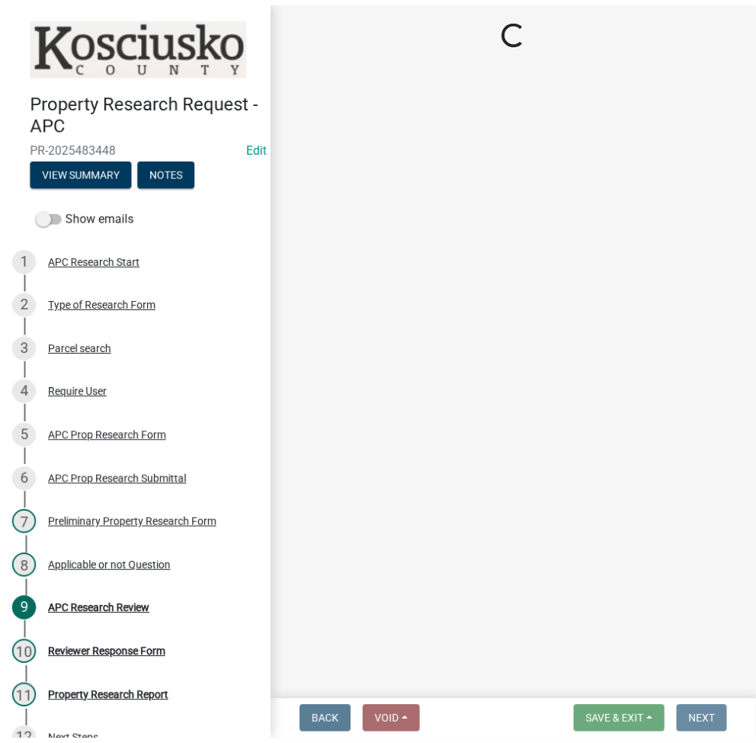
scroll to position [0, 0]
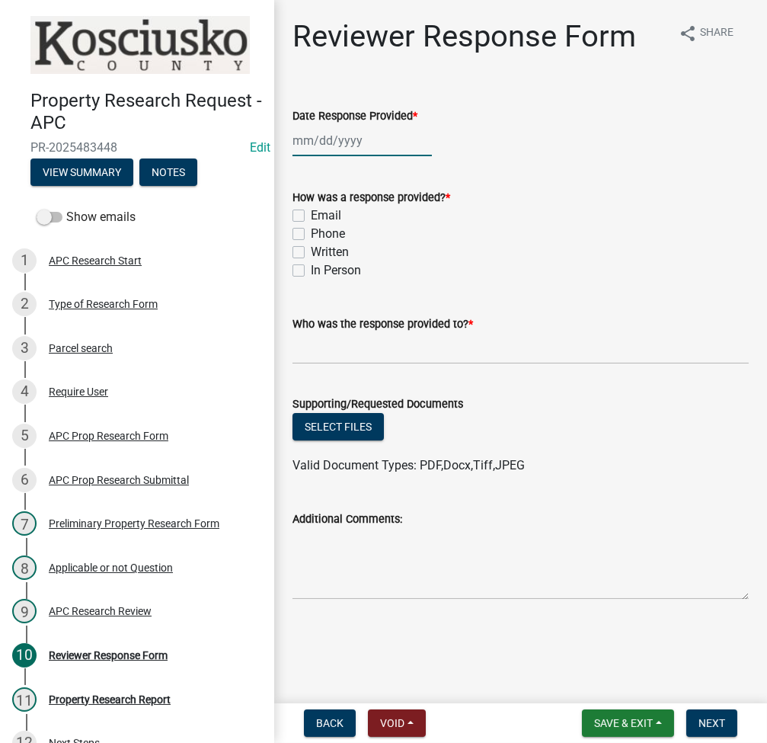
click at [331, 145] on div at bounding box center [361, 140] width 139 height 31
select select "9"
select select "2025"
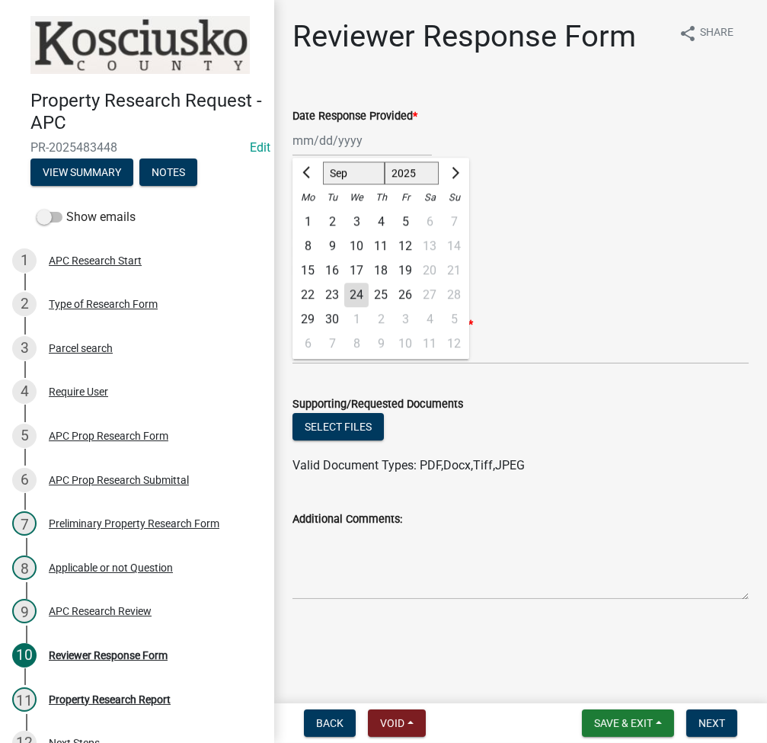
click at [359, 288] on div "24" at bounding box center [356, 295] width 24 height 24
type input "[DATE]"
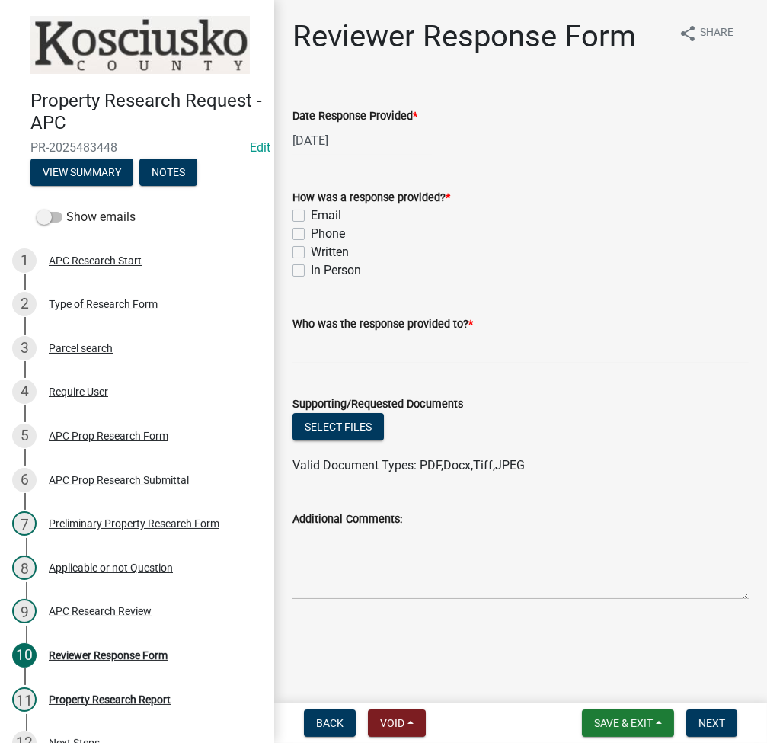
click at [311, 214] on label "Email" at bounding box center [326, 215] width 30 height 18
click at [311, 214] on input "Email" at bounding box center [316, 211] width 10 height 10
checkbox input "true"
checkbox input "false"
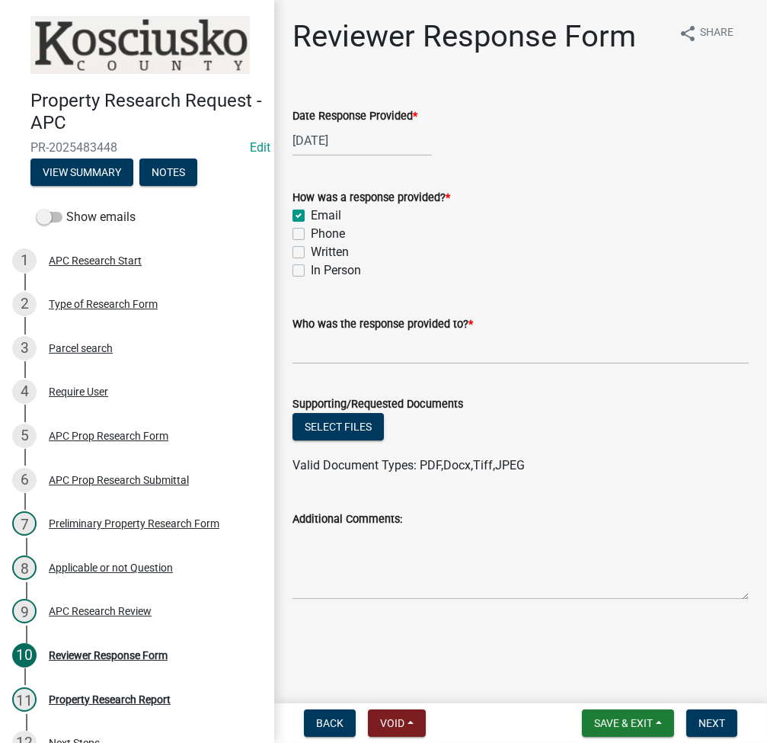
checkbox input "false"
click at [369, 345] on input "Who was the response provided to? *" at bounding box center [520, 348] width 456 height 31
type input "Zachery Estes"
click at [338, 423] on button "Select files" at bounding box center [337, 426] width 91 height 27
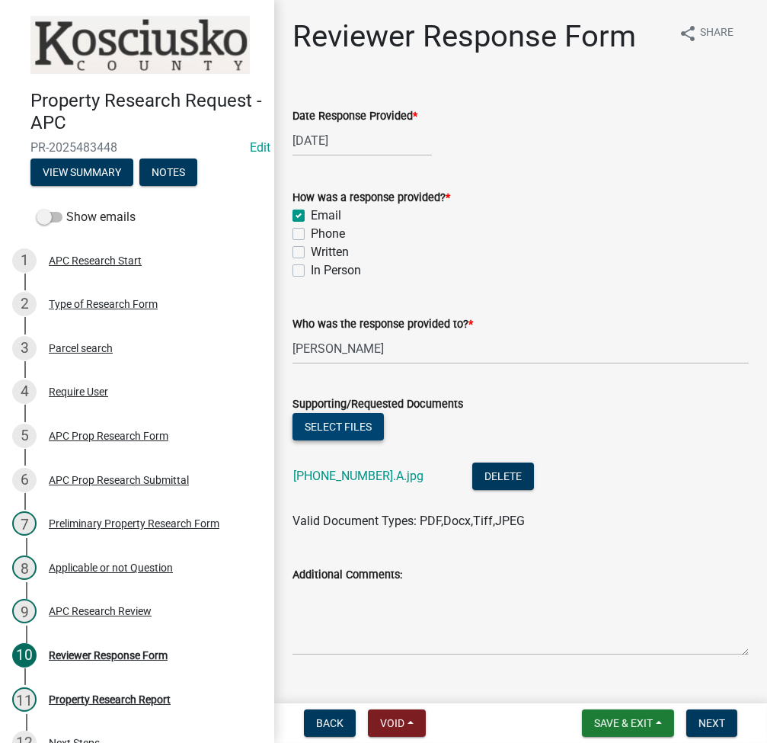
click at [327, 428] on button "Select files" at bounding box center [337, 426] width 91 height 27
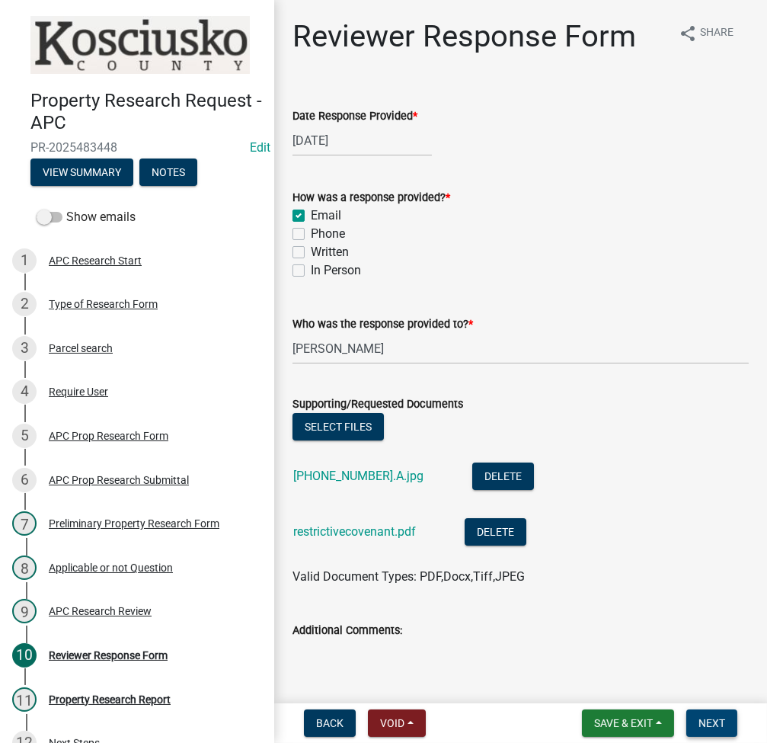
click at [714, 731] on button "Next" at bounding box center [711, 722] width 51 height 27
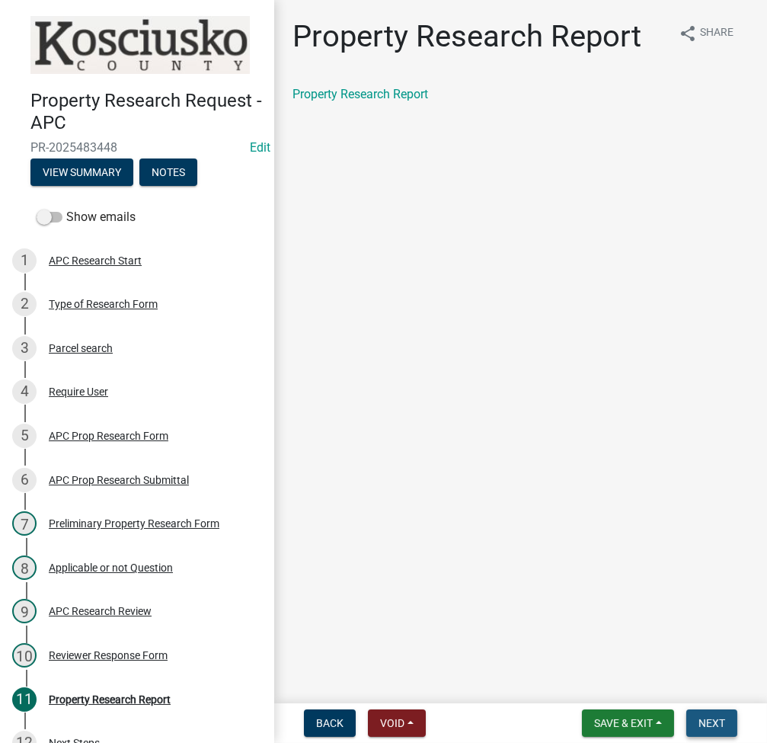
click at [708, 714] on button "Next" at bounding box center [711, 722] width 51 height 27
